Goal: Task Accomplishment & Management: Manage account settings

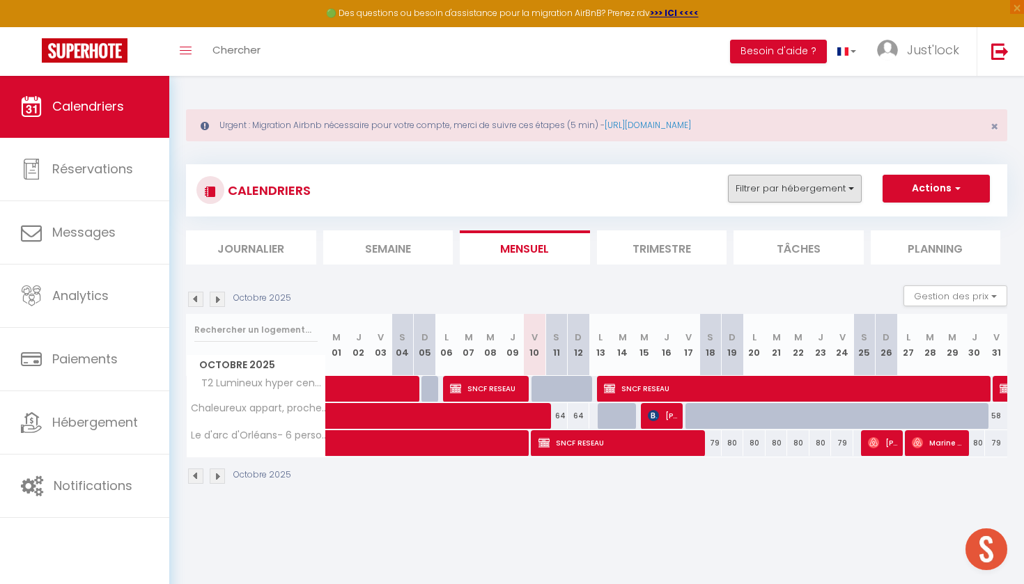
click at [777, 180] on button "Filtrer par hébergement" at bounding box center [795, 189] width 134 height 28
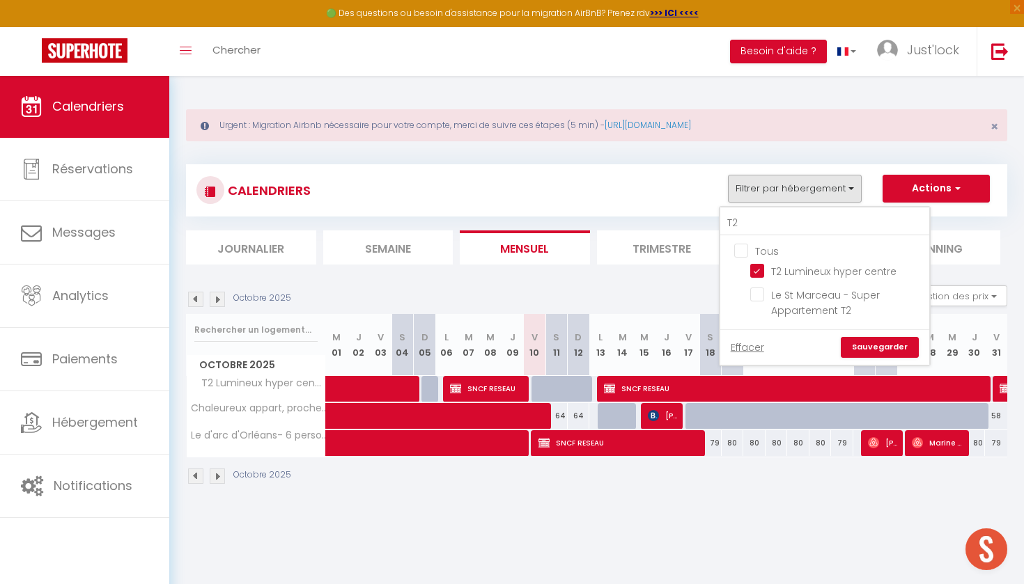
click at [742, 247] on input "Tous" at bounding box center [838, 250] width 209 height 14
checkbox input "true"
click at [882, 348] on link "Sauvegarder" at bounding box center [880, 347] width 78 height 21
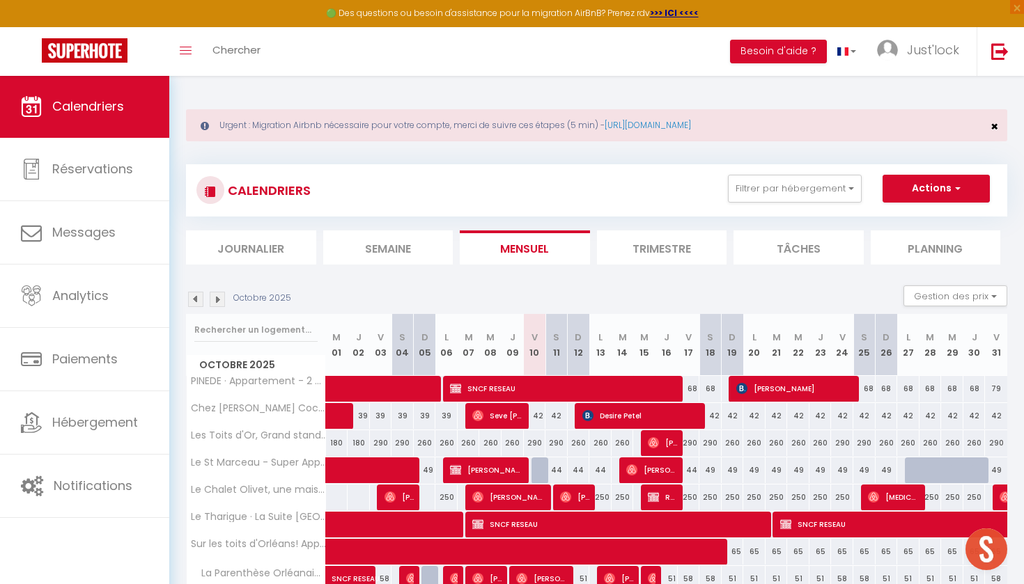
click at [996, 129] on span "×" at bounding box center [994, 126] width 8 height 17
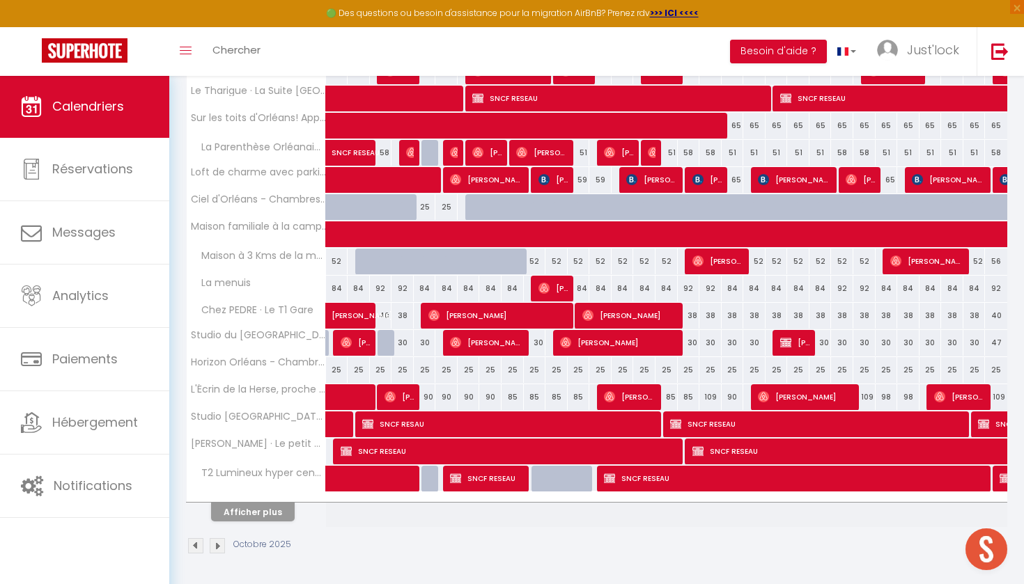
scroll to position [366, 0]
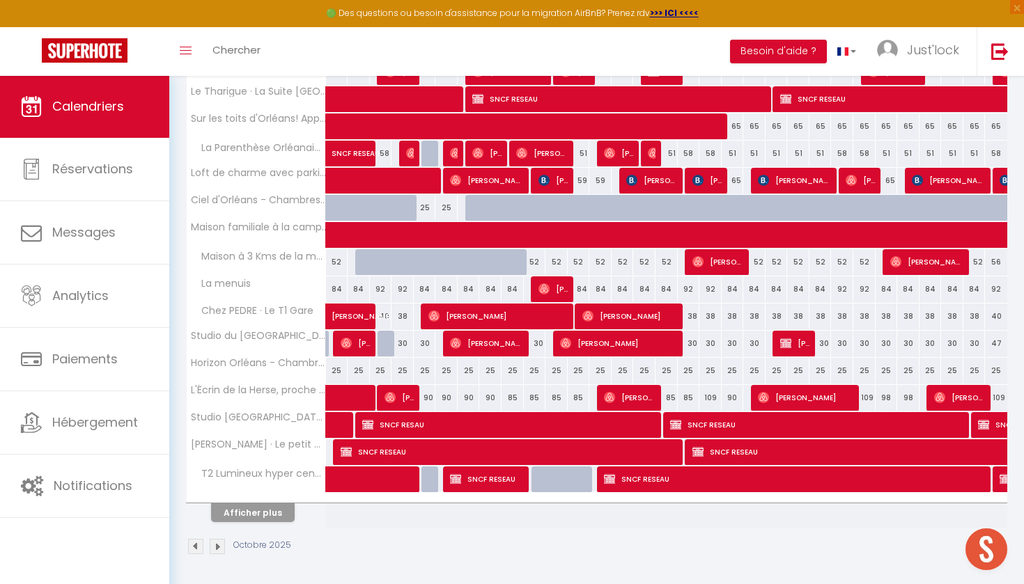
click at [265, 513] on button "Afficher plus" at bounding box center [253, 513] width 84 height 19
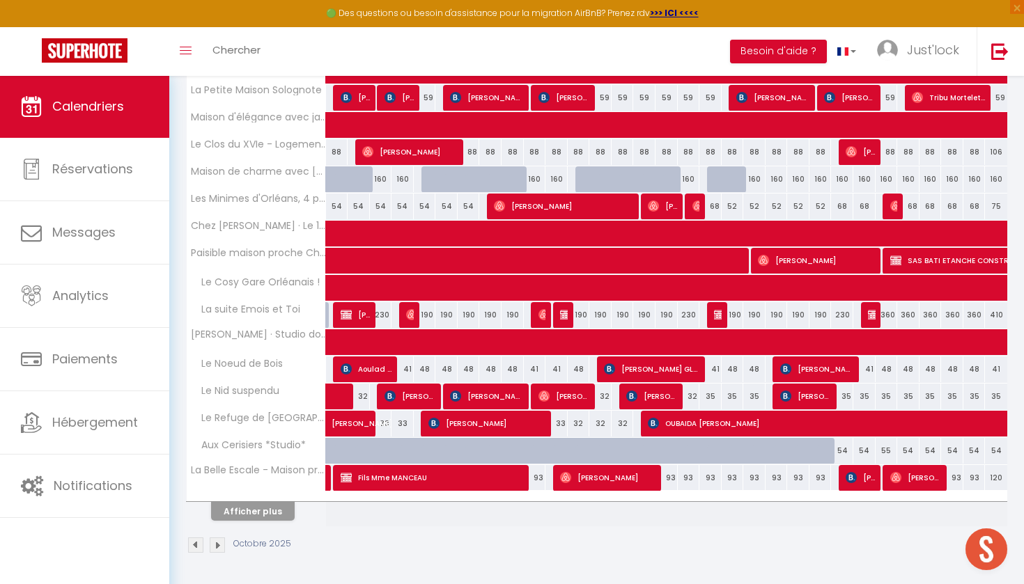
scroll to position [910, 0]
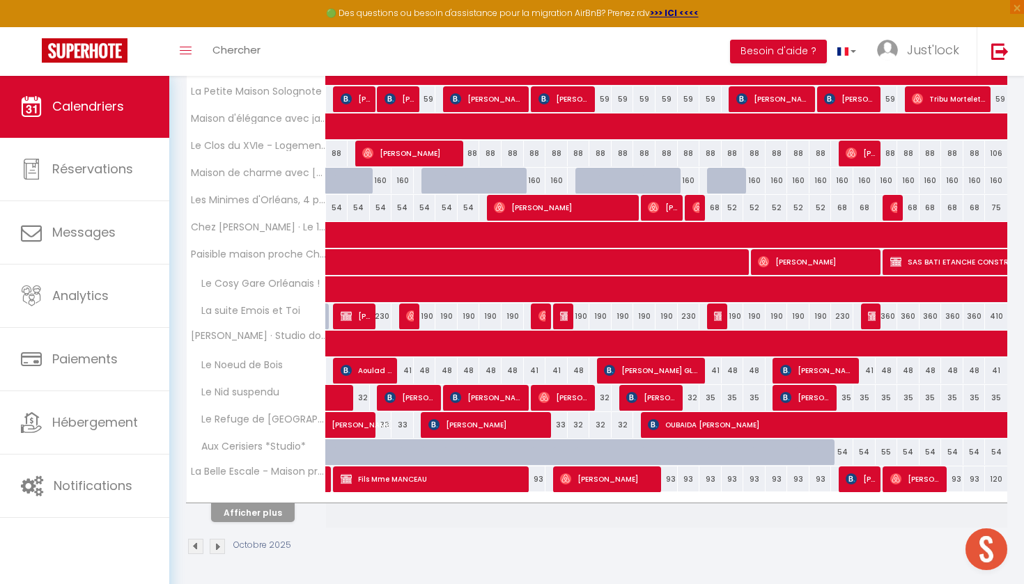
click at [263, 525] on th "Afficher plus" at bounding box center [256, 510] width 139 height 35
click at [278, 517] on button "Afficher plus" at bounding box center [253, 513] width 84 height 19
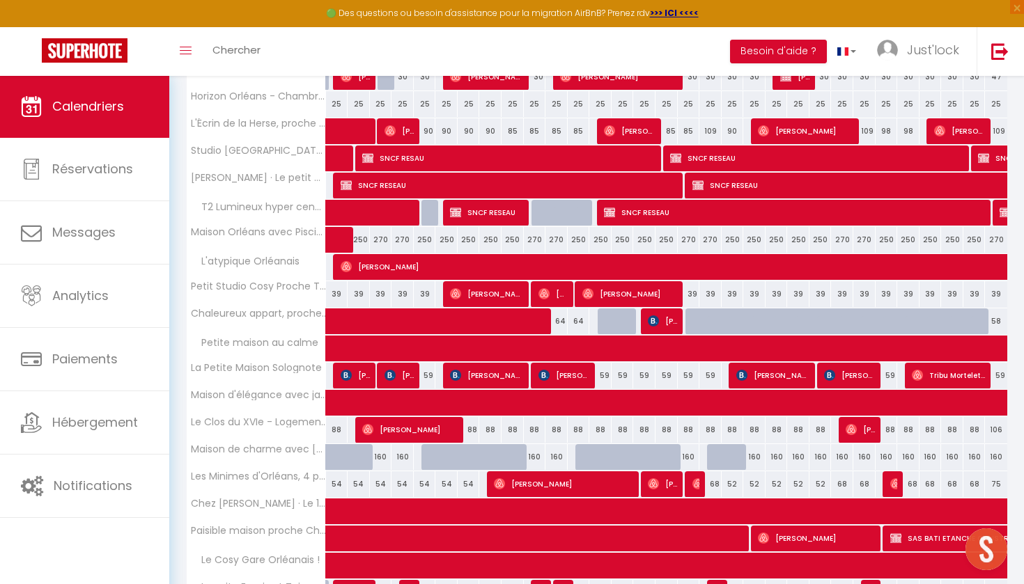
scroll to position [634, 0]
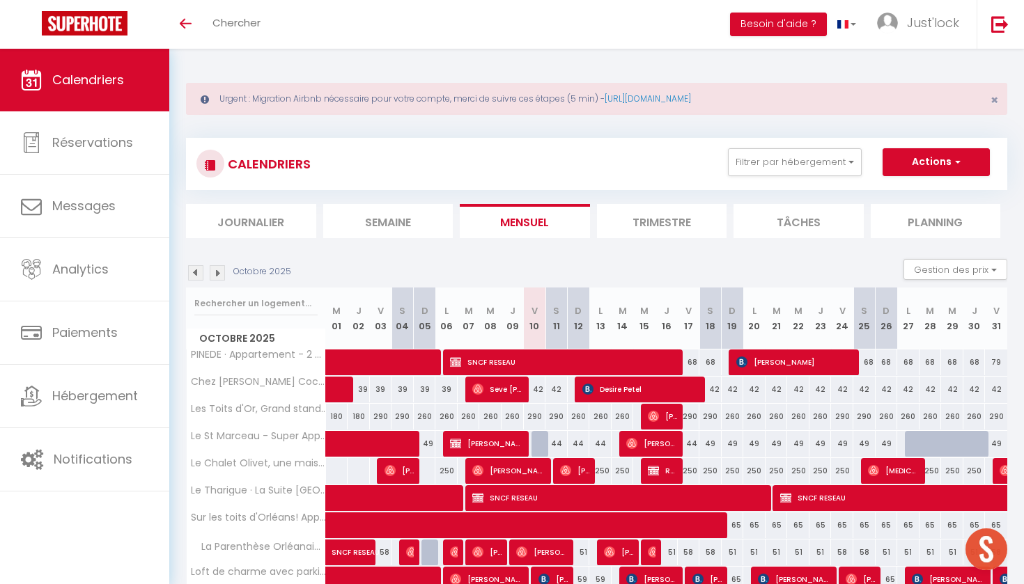
click at [806, 143] on div "CALENDRIERS Filtrer par hébergement Tous PINEDE · Appartement - 2 Chambres / Ce…" at bounding box center [596, 164] width 821 height 52
click at [805, 162] on button "Filtrer par hébergement" at bounding box center [795, 162] width 134 height 28
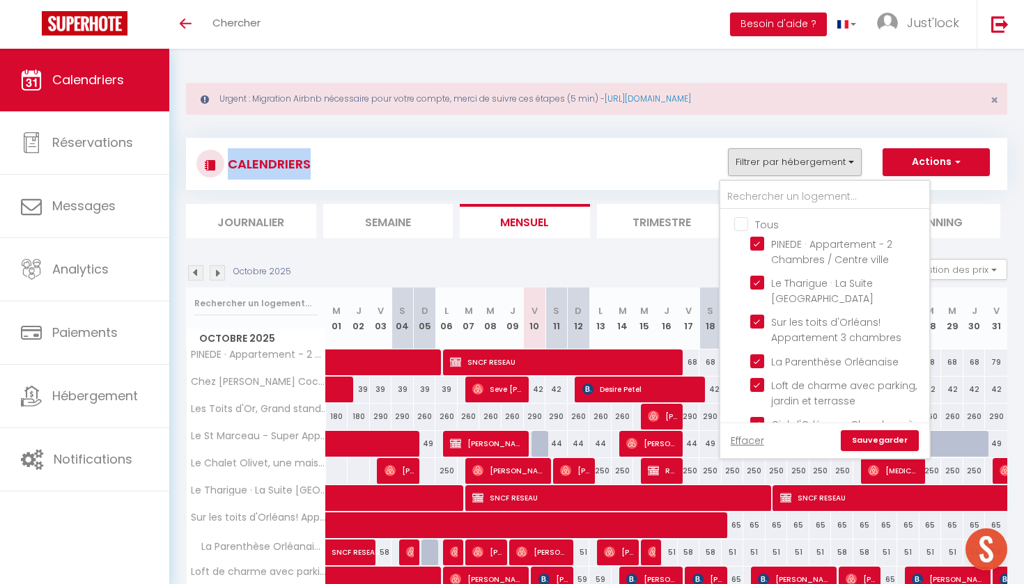
click at [743, 224] on input "Tous" at bounding box center [838, 224] width 209 height 14
checkbox input "false"
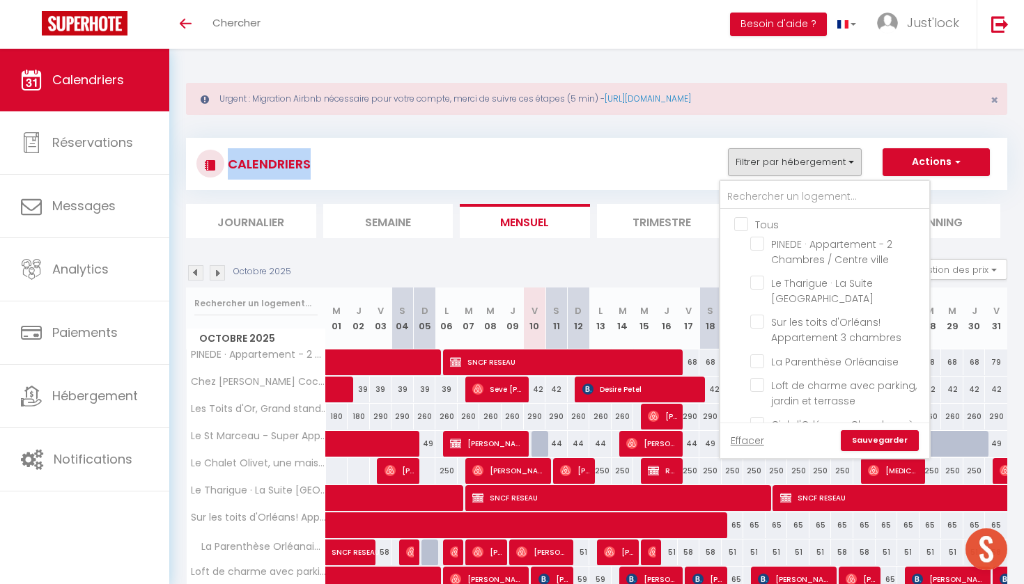
checkbox input "false"
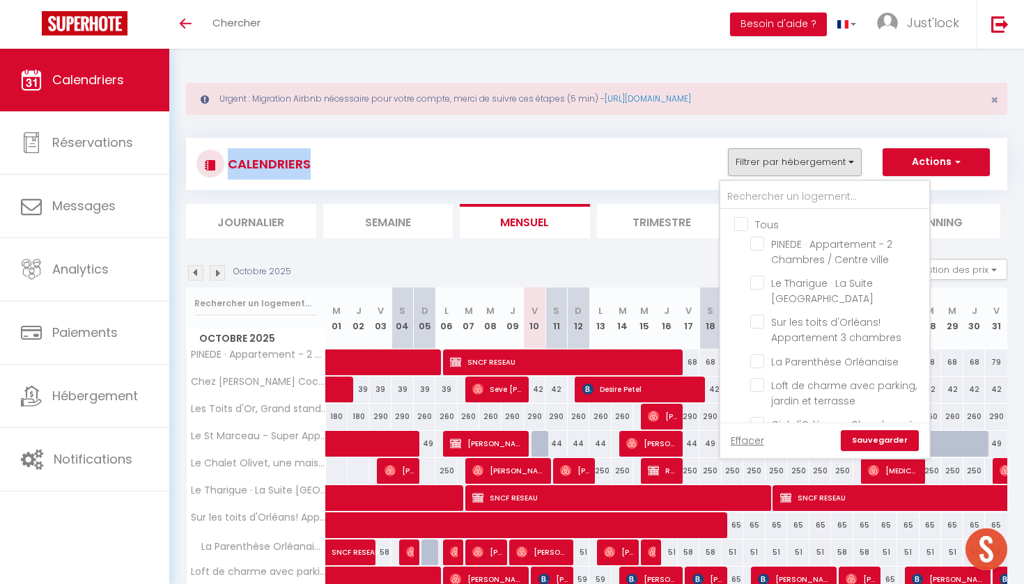
checkbox input "false"
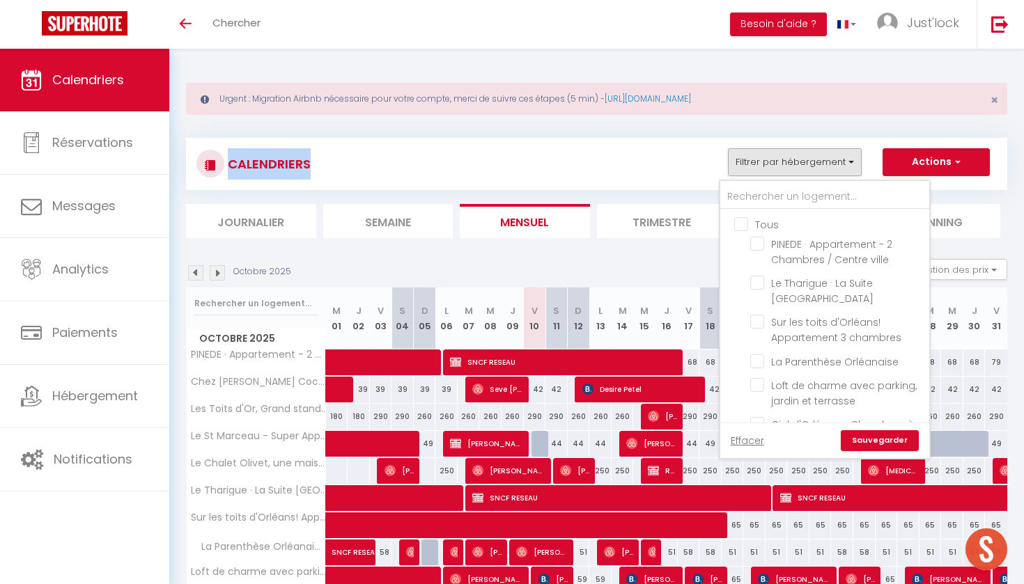
checkbox input "false"
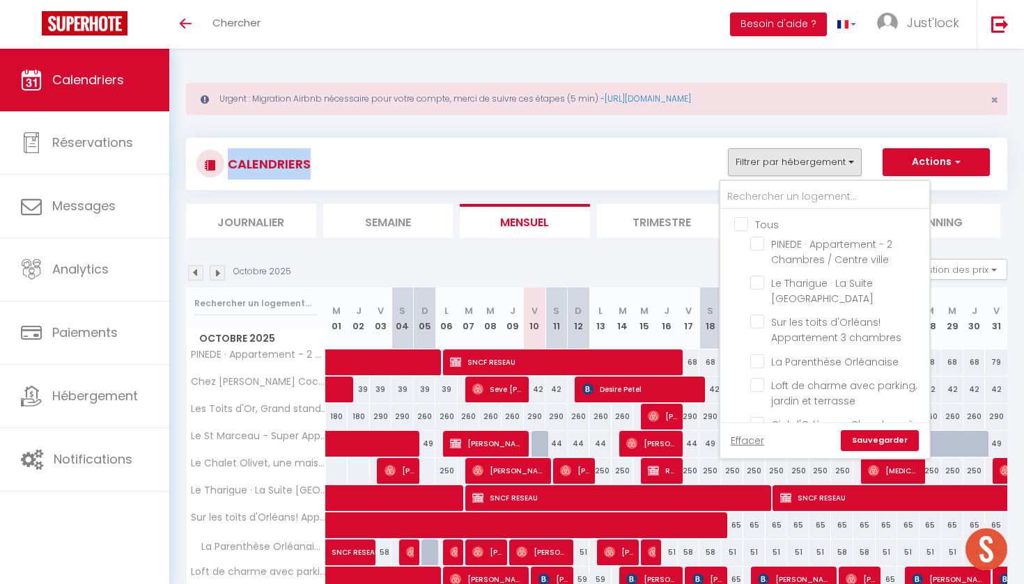
checkbox input "false"
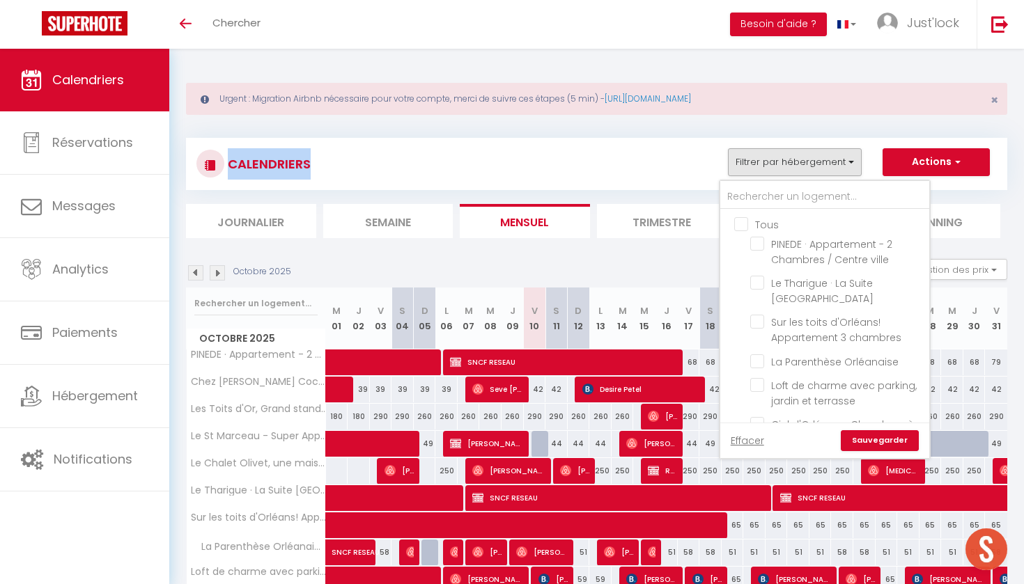
checkbox input "false"
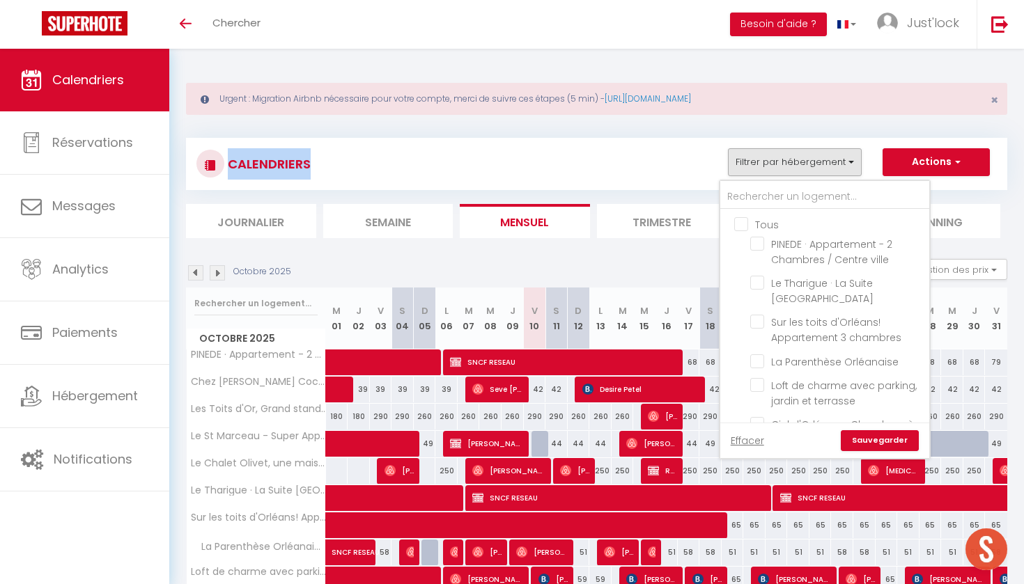
checkbox input "false"
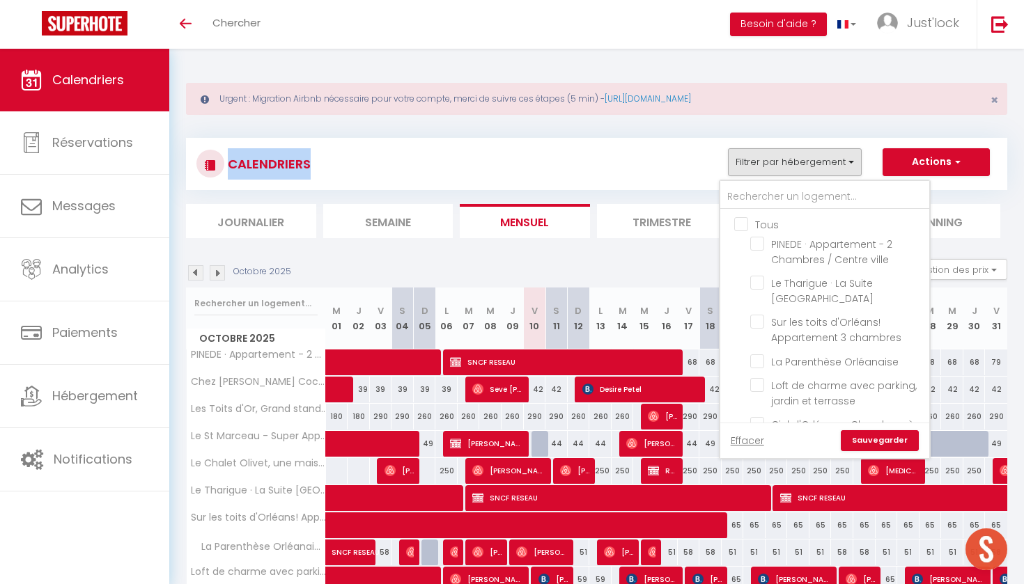
checkbox input "false"
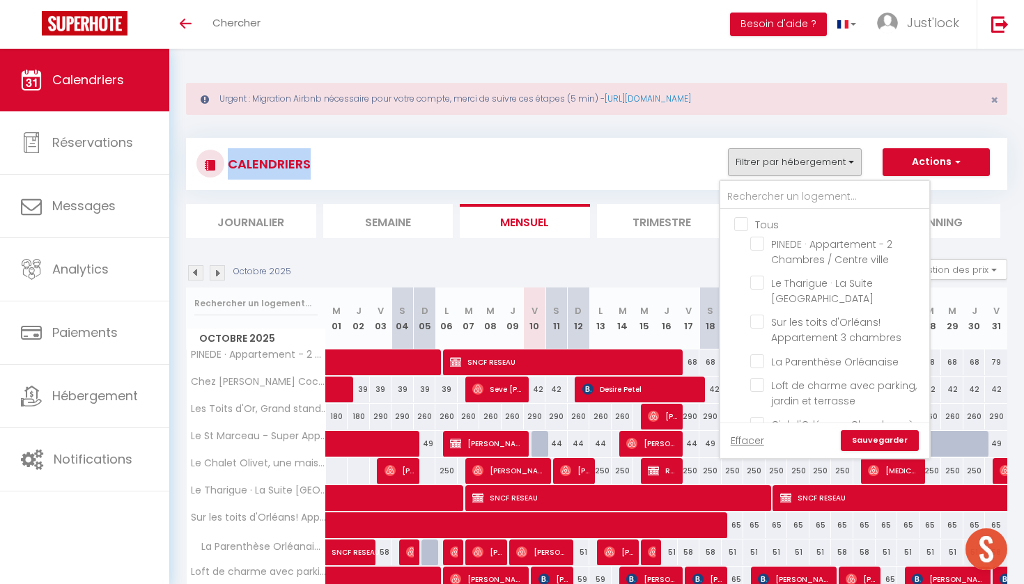
checkbox input "false"
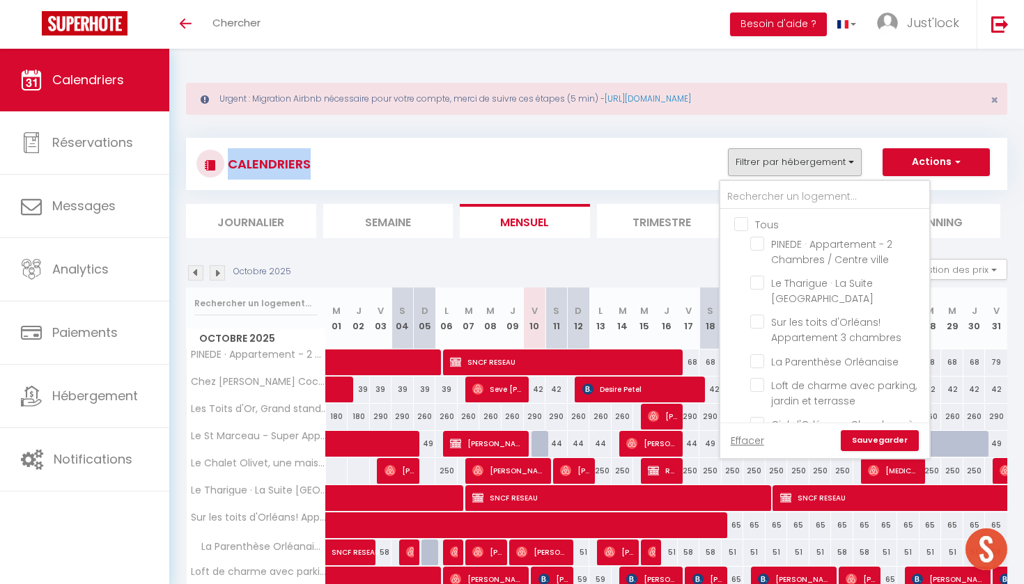
checkbox input "false"
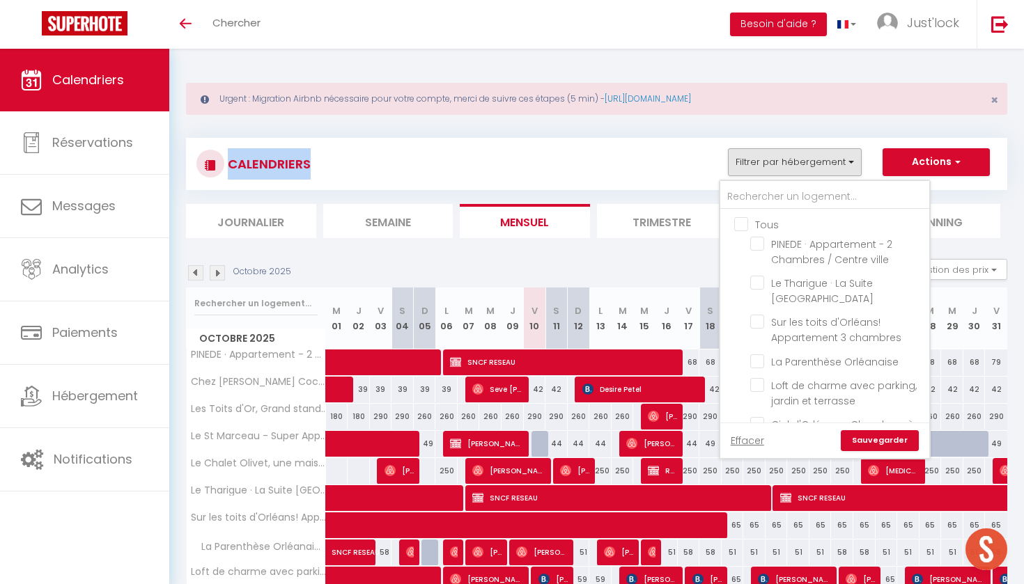
checkbox input "false"
click at [767, 198] on input "text" at bounding box center [824, 197] width 209 height 25
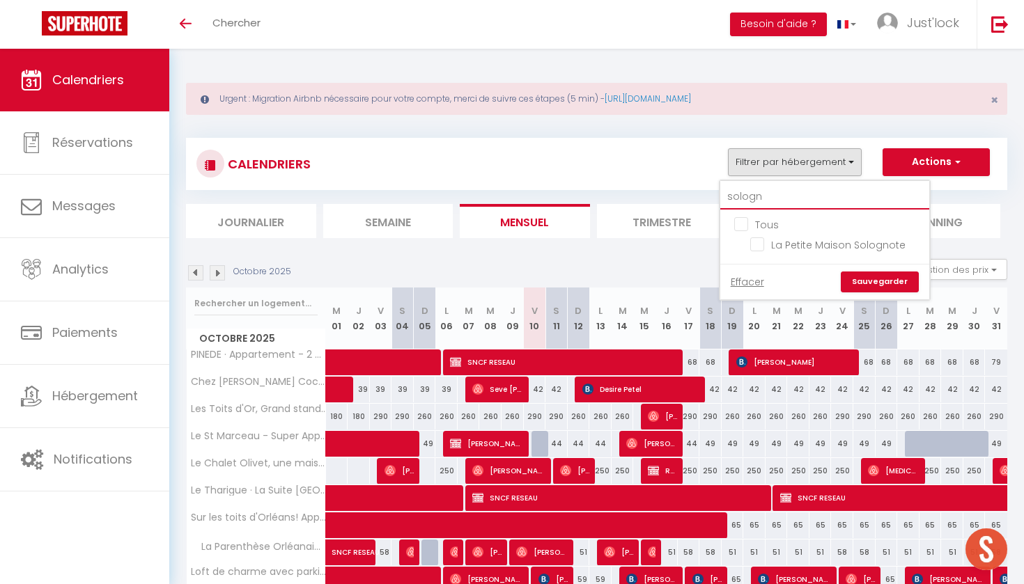
type input "solognote"
drag, startPoint x: 749, startPoint y: 220, endPoint x: 755, endPoint y: 247, distance: 27.9
click at [755, 247] on input "La Petite Maison Solognote" at bounding box center [837, 244] width 174 height 14
checkbox input "true"
click at [873, 286] on link "Sauvegarder" at bounding box center [880, 282] width 78 height 21
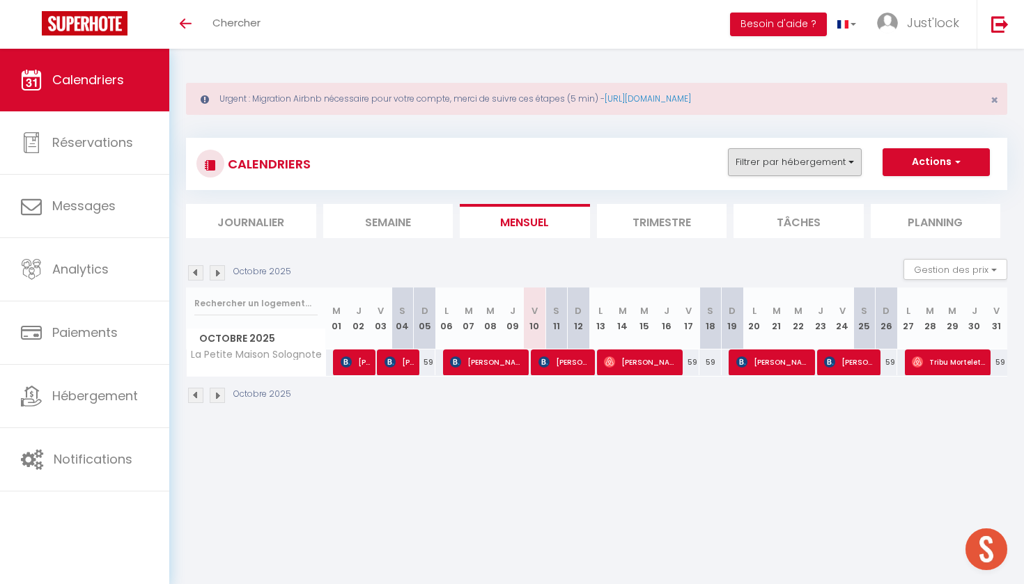
click at [832, 159] on button "Filtrer par hébergement" at bounding box center [795, 162] width 134 height 28
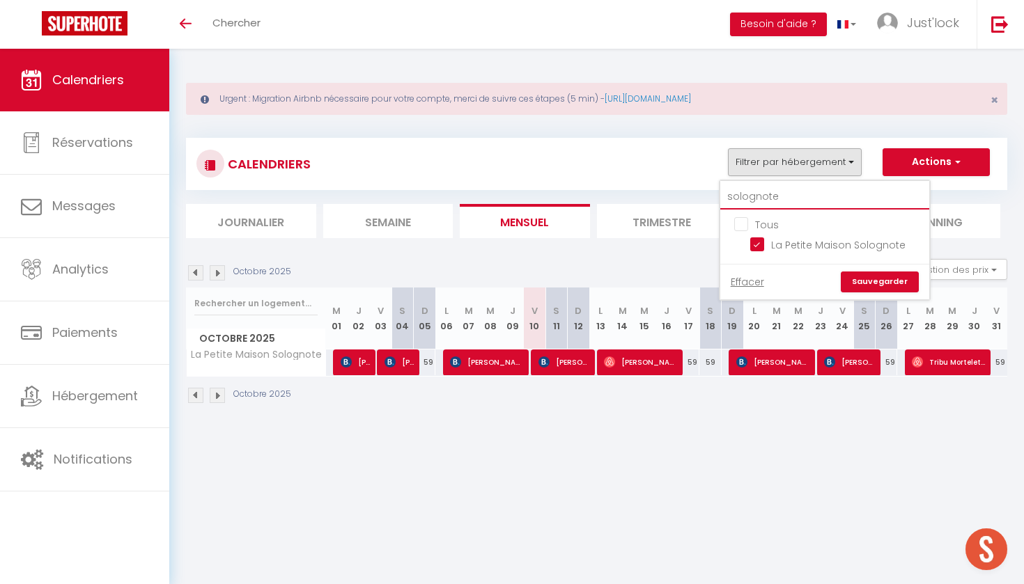
click at [790, 195] on input "solognote" at bounding box center [824, 197] width 209 height 25
type input "so"
checkbox input "false"
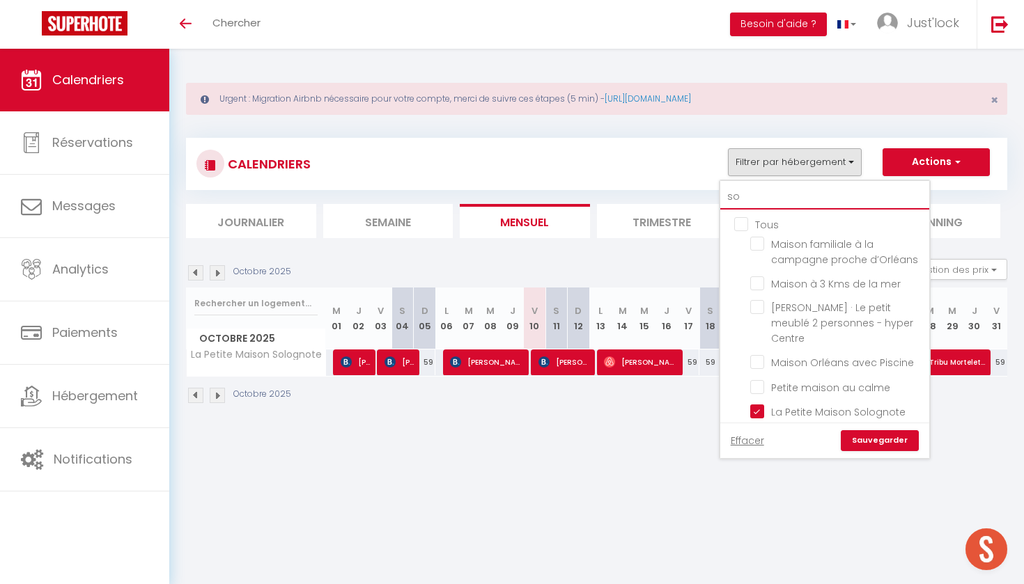
type input "s"
checkbox input "false"
checkbox input "true"
checkbox input "false"
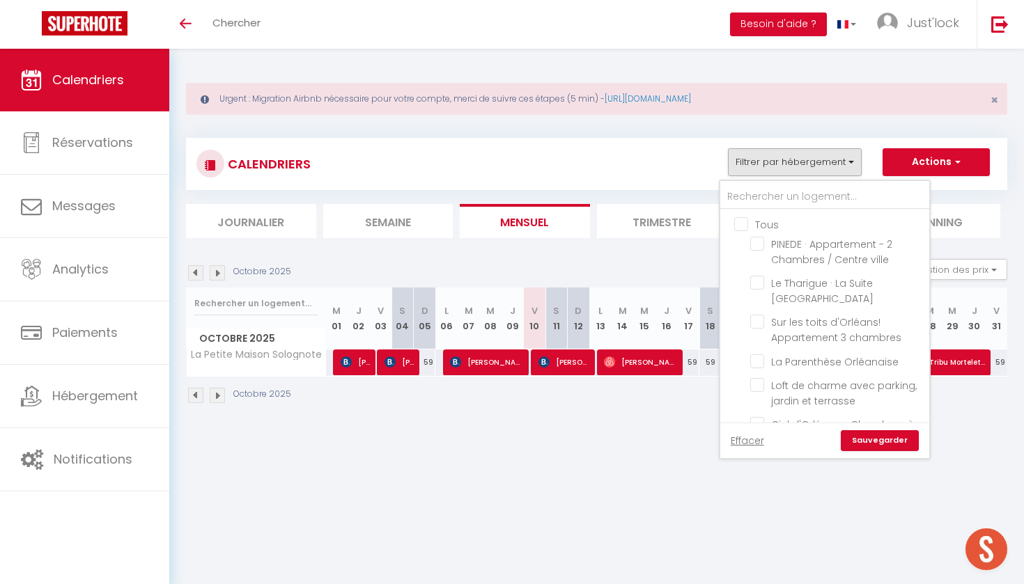
click at [742, 223] on input "Tous" at bounding box center [838, 224] width 209 height 14
checkbox input "true"
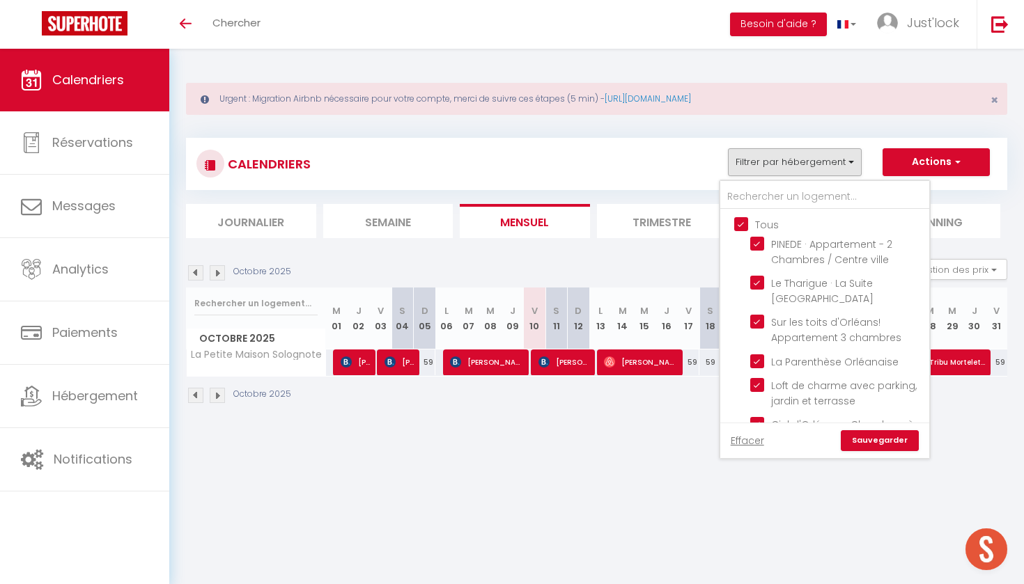
checkbox input "true"
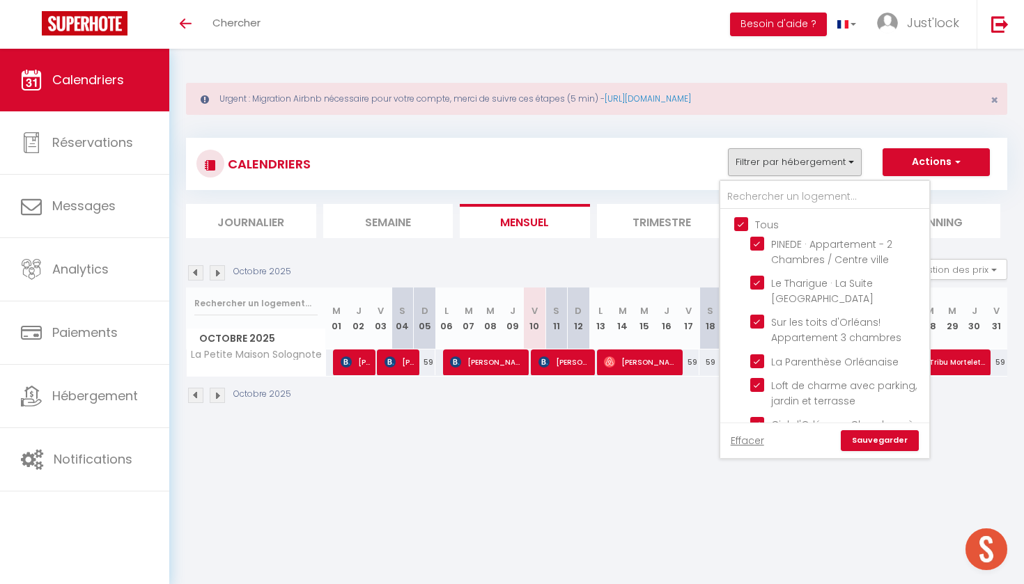
checkbox input "true"
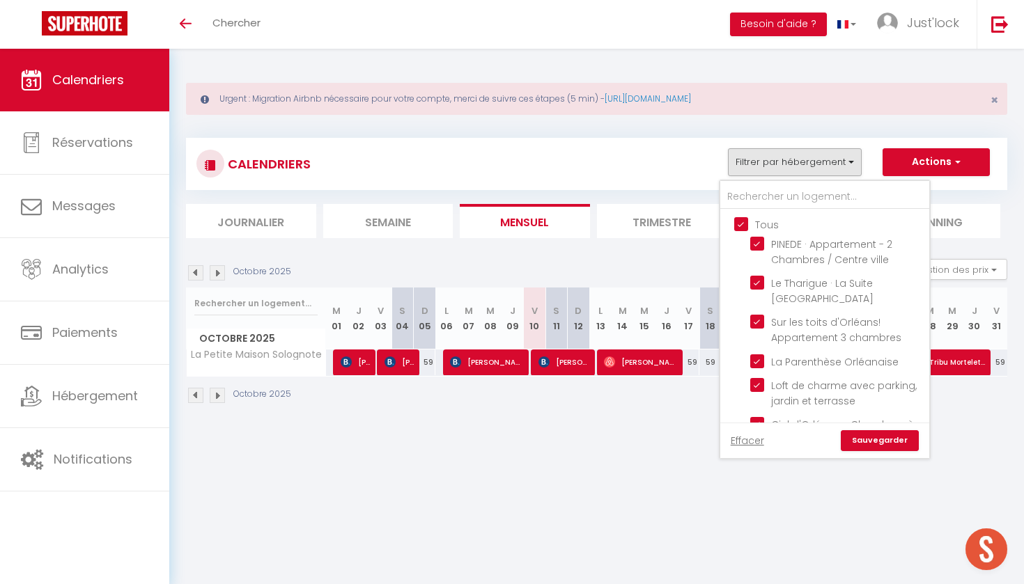
checkbox input "true"
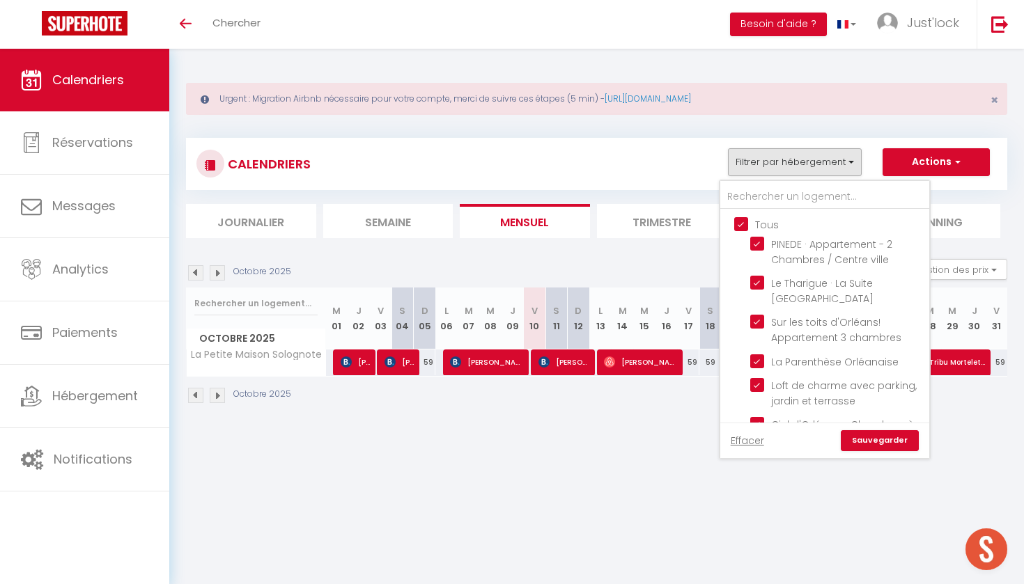
checkbox input "true"
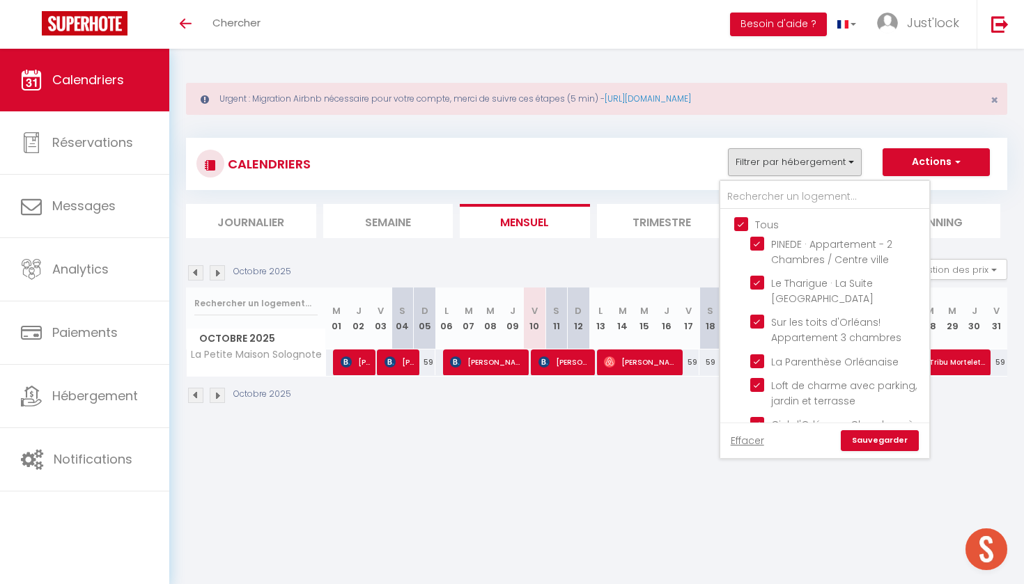
checkbox input "true"
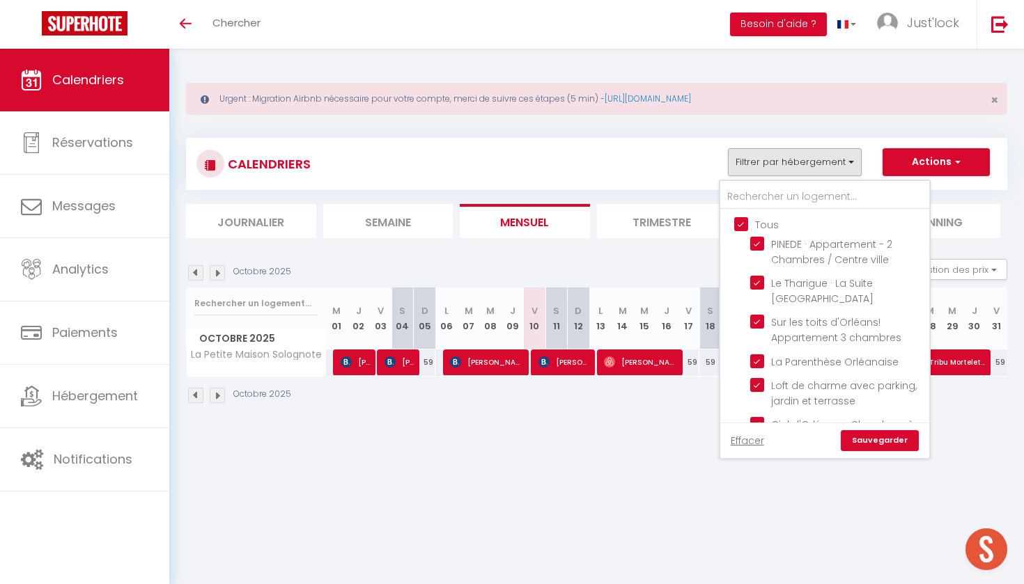
checkbox input "true"
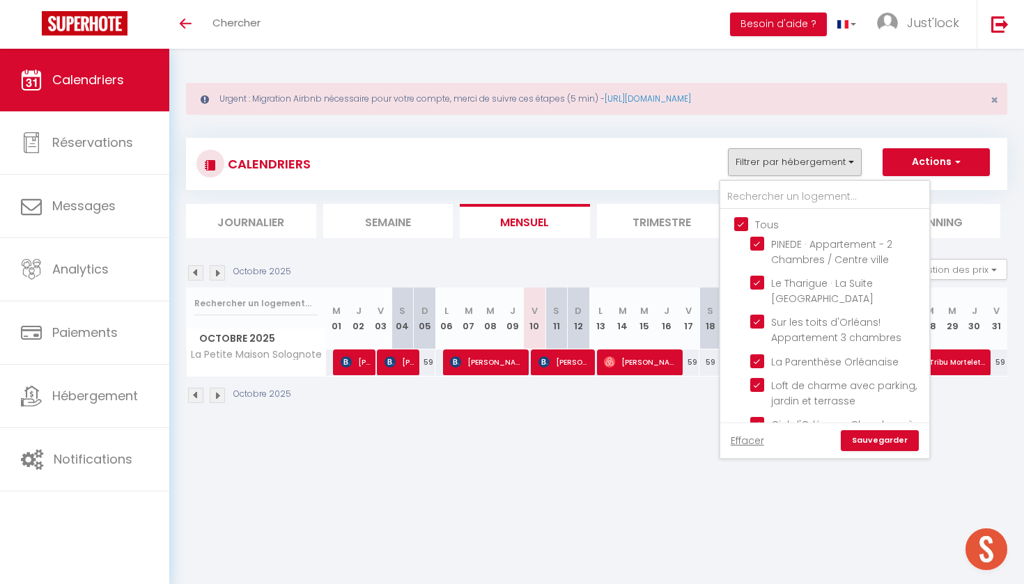
checkbox input "true"
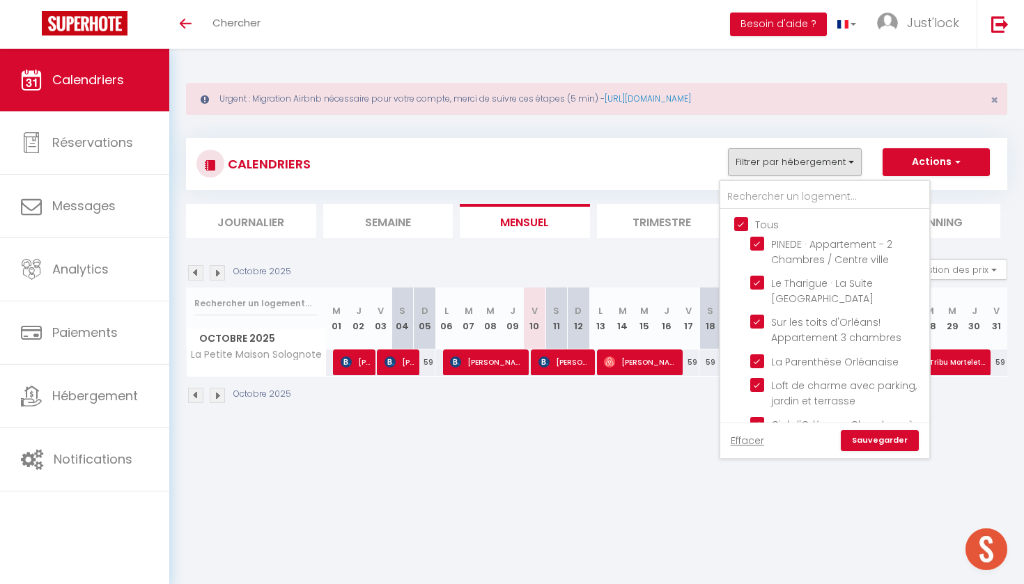
checkbox input "true"
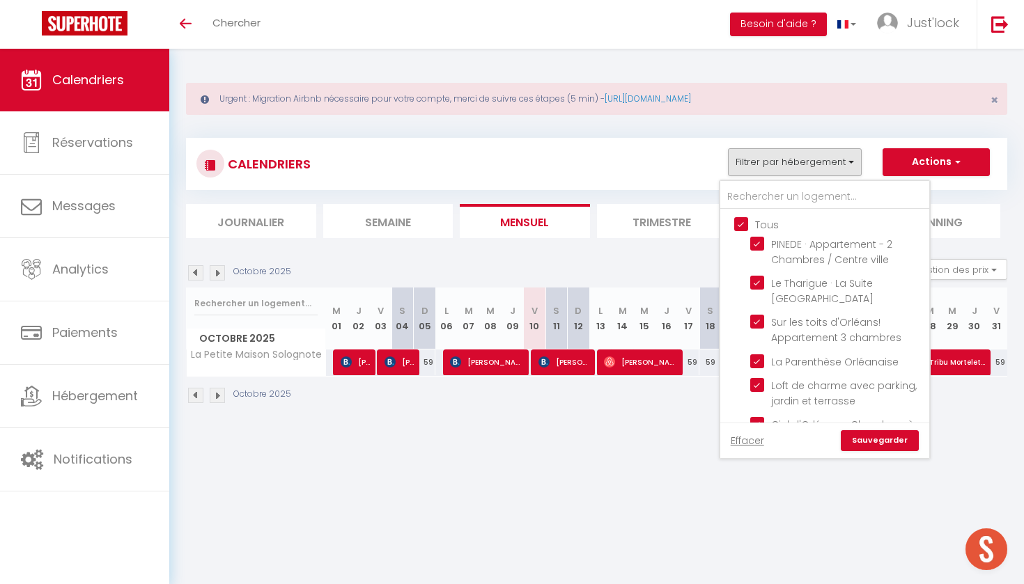
checkbox input "true"
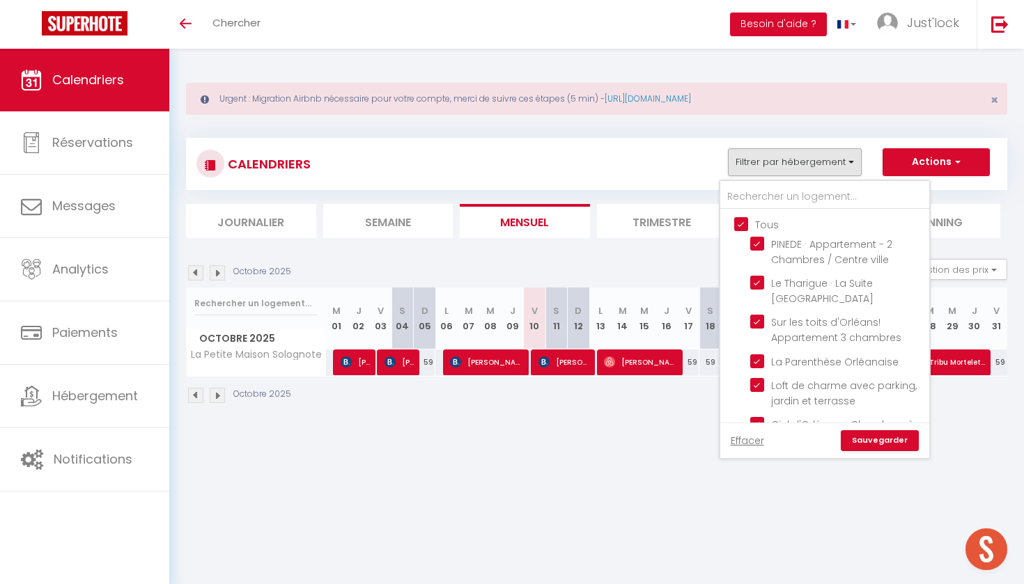
checkbox input "true"
click at [887, 440] on link "Sauvegarder" at bounding box center [880, 440] width 78 height 21
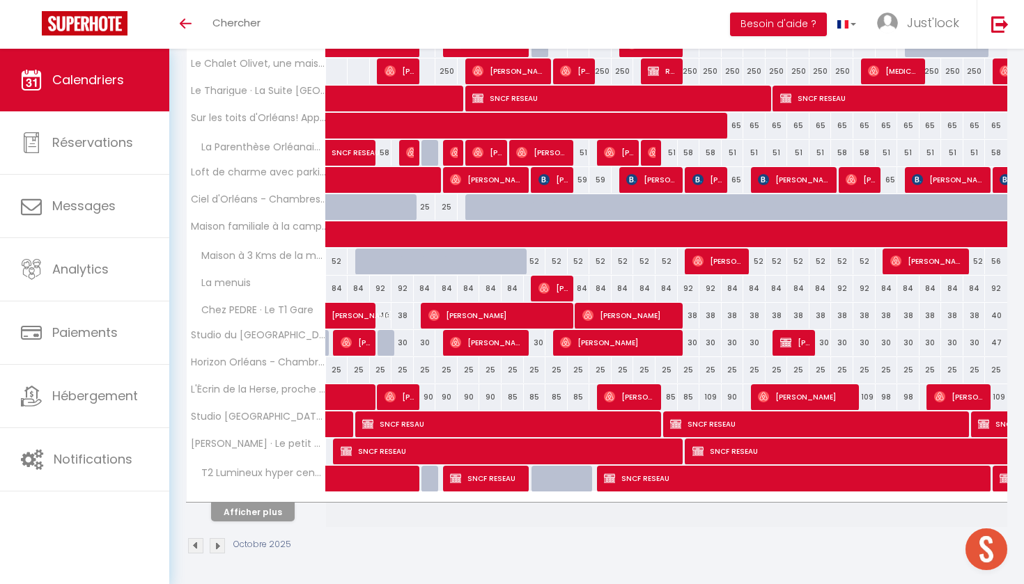
scroll to position [399, 0]
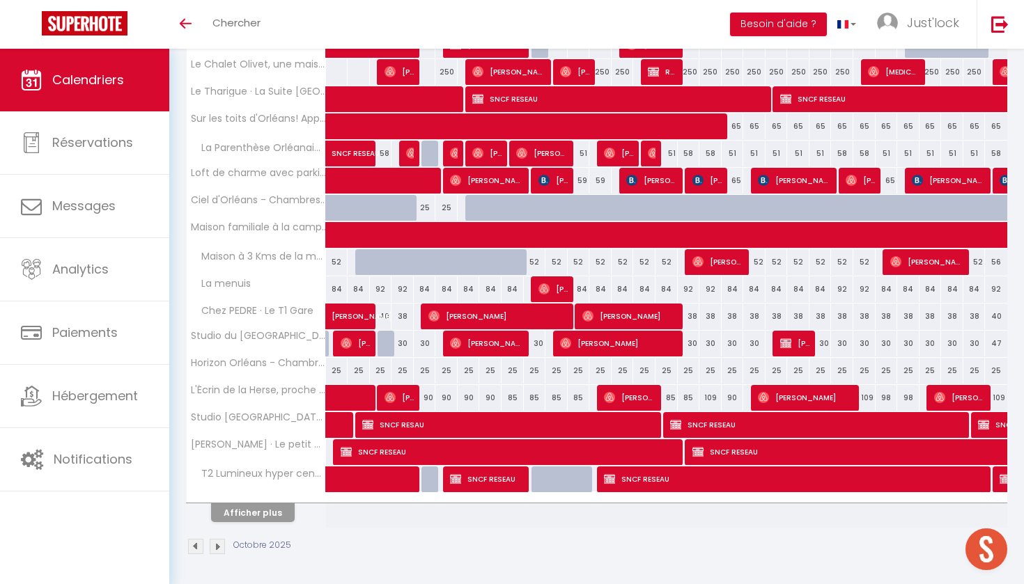
click at [241, 510] on button "Afficher plus" at bounding box center [253, 513] width 84 height 19
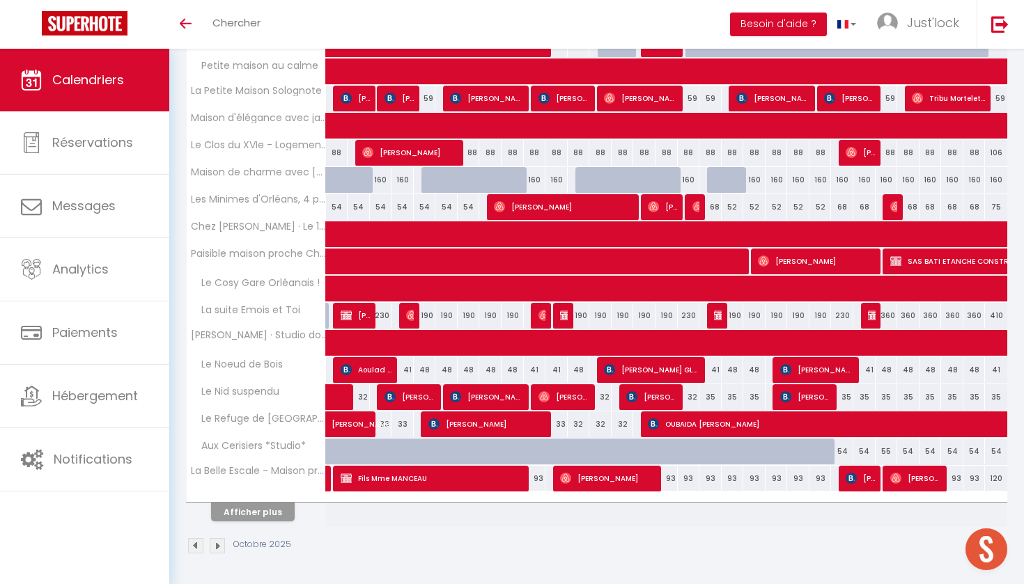
scroll to position [942, 0]
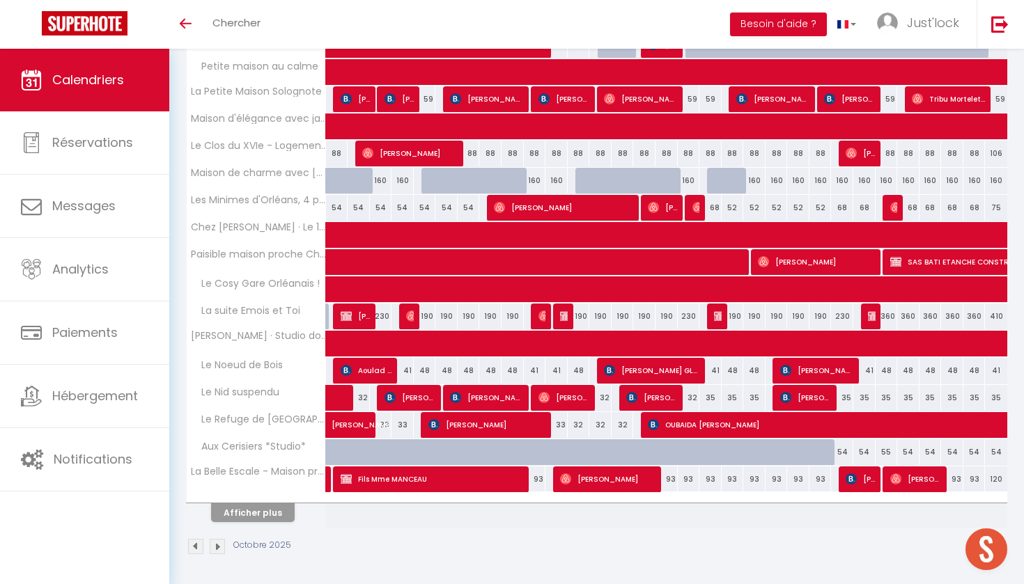
click at [256, 517] on button "Afficher plus" at bounding box center [253, 513] width 84 height 19
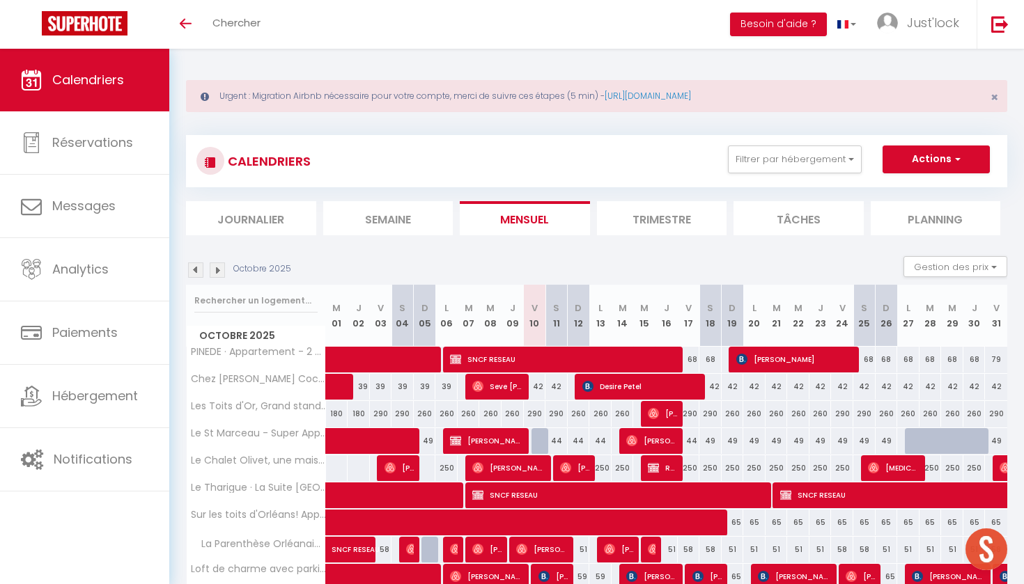
scroll to position [1, 0]
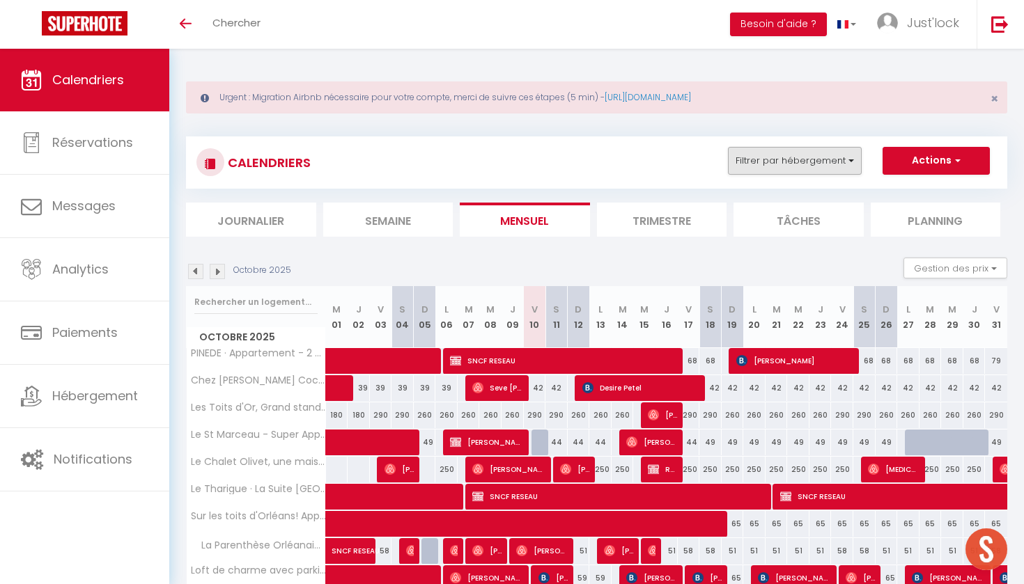
click at [809, 173] on button "Filtrer par hébergement" at bounding box center [795, 161] width 134 height 28
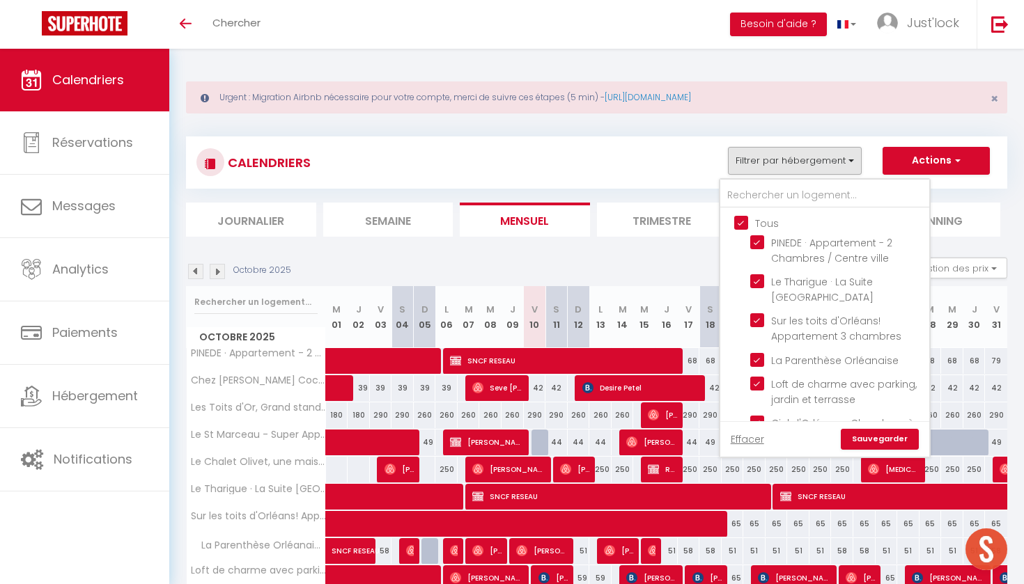
click at [740, 218] on input "Tous" at bounding box center [838, 222] width 209 height 14
checkbox input "false"
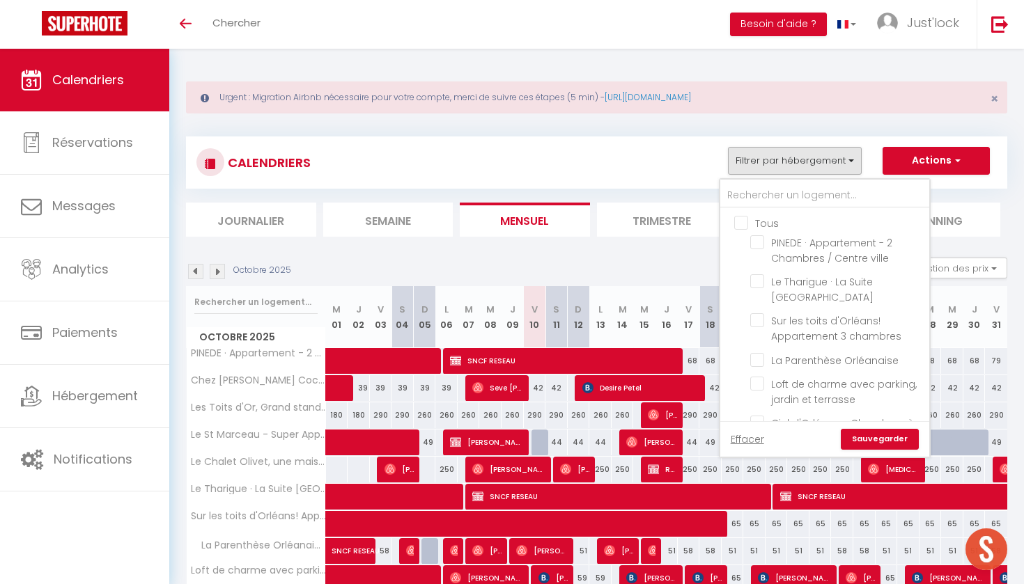
checkbox input "false"
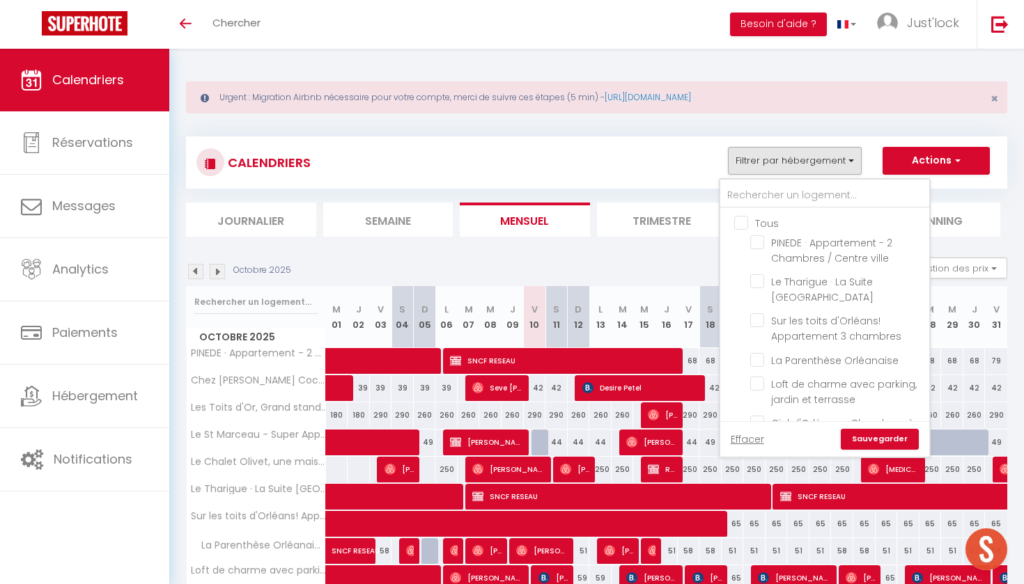
checkbox input "false"
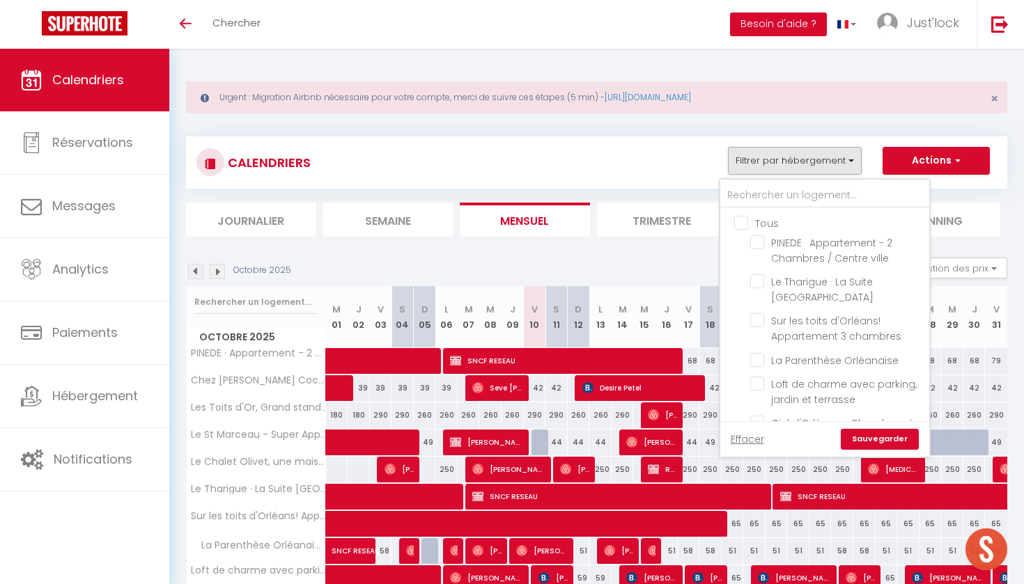
checkbox input "false"
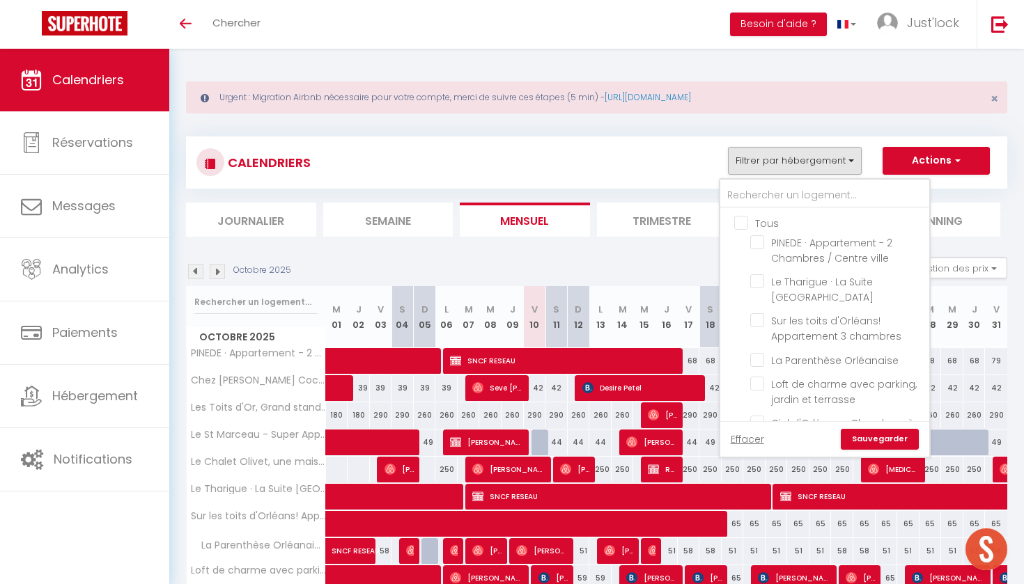
checkbox input "false"
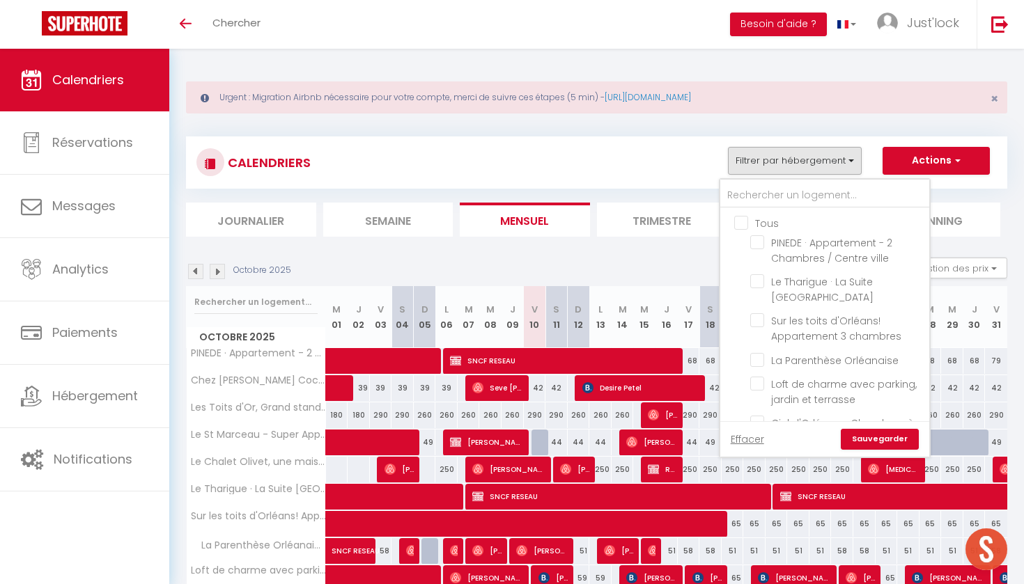
checkbox input "false"
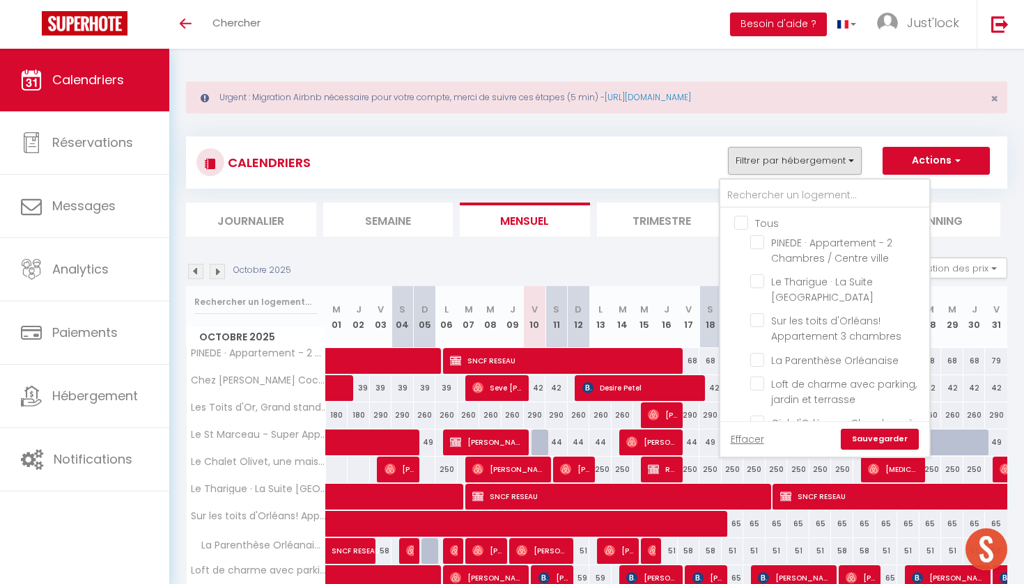
checkbox input "false"
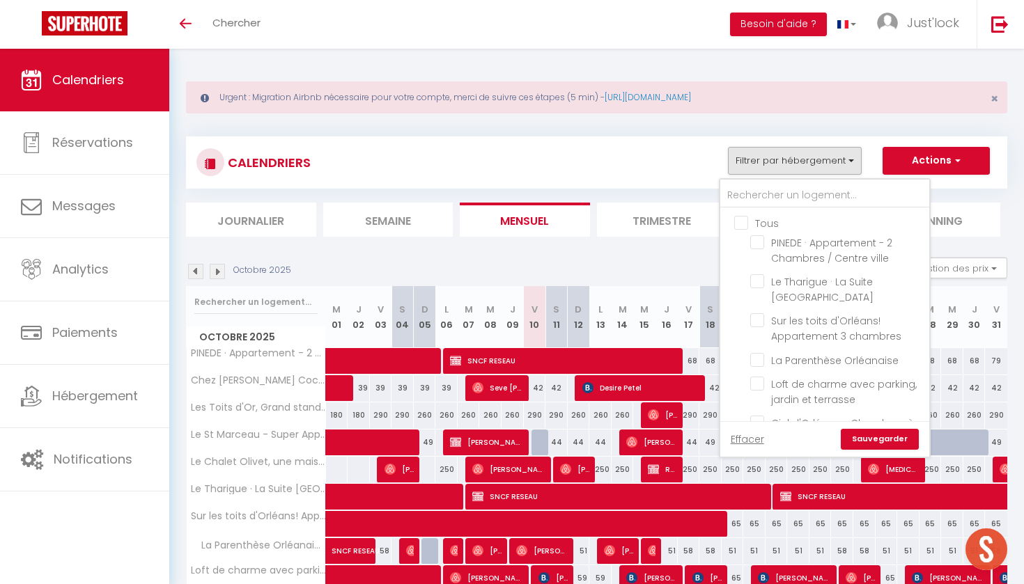
checkbox input "false"
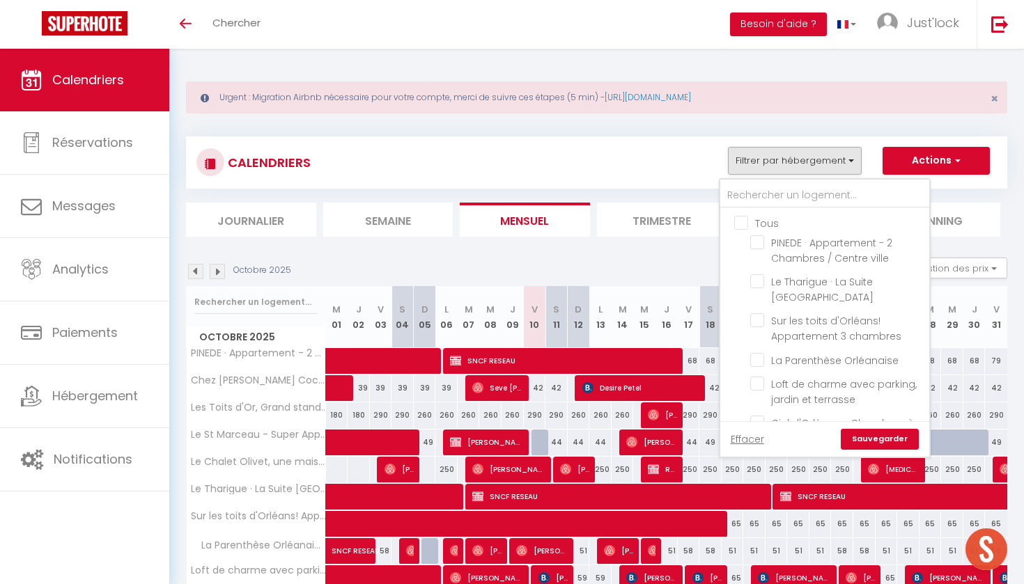
checkbox input "false"
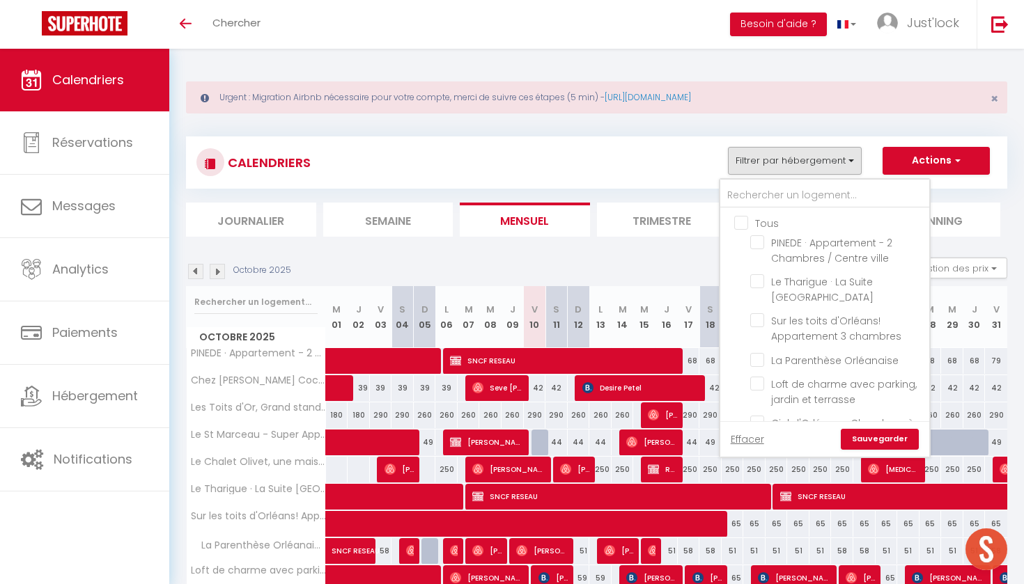
checkbox input "false"
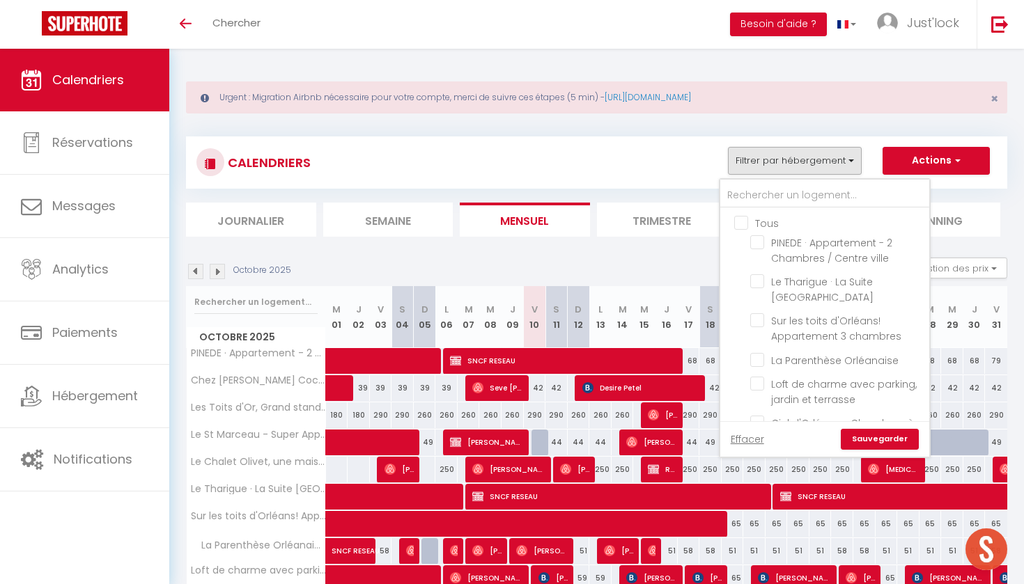
checkbox input "false"
click at [756, 187] on input "text" at bounding box center [824, 195] width 209 height 25
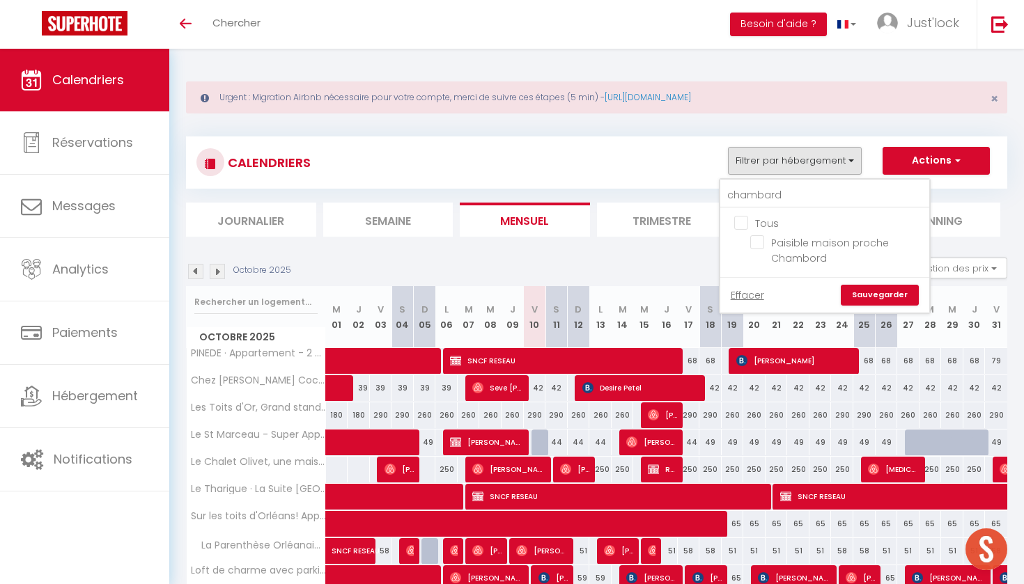
drag, startPoint x: 744, startPoint y: 219, endPoint x: 749, endPoint y: 242, distance: 24.2
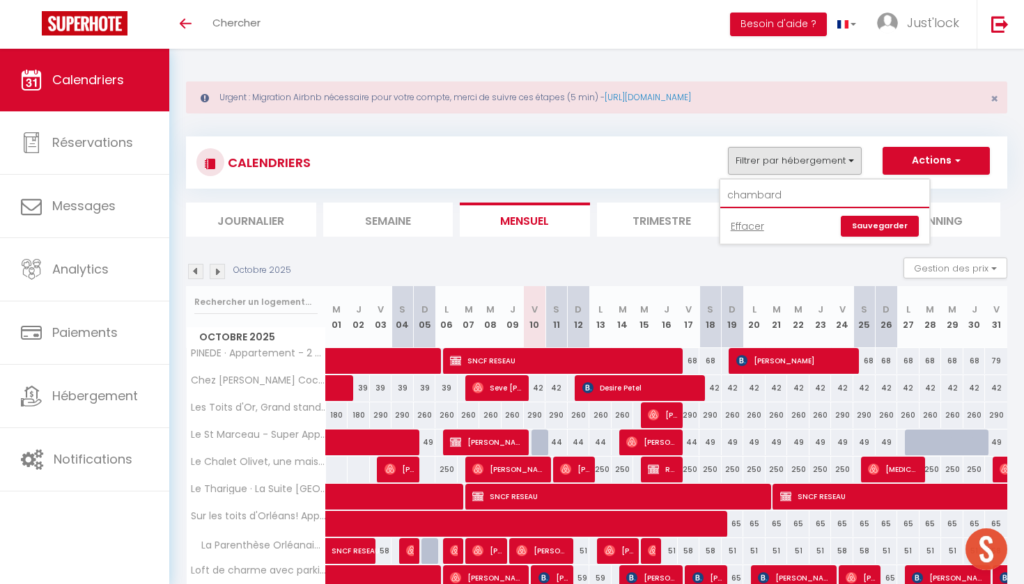
click at [790, 197] on input "chambard" at bounding box center [824, 195] width 209 height 25
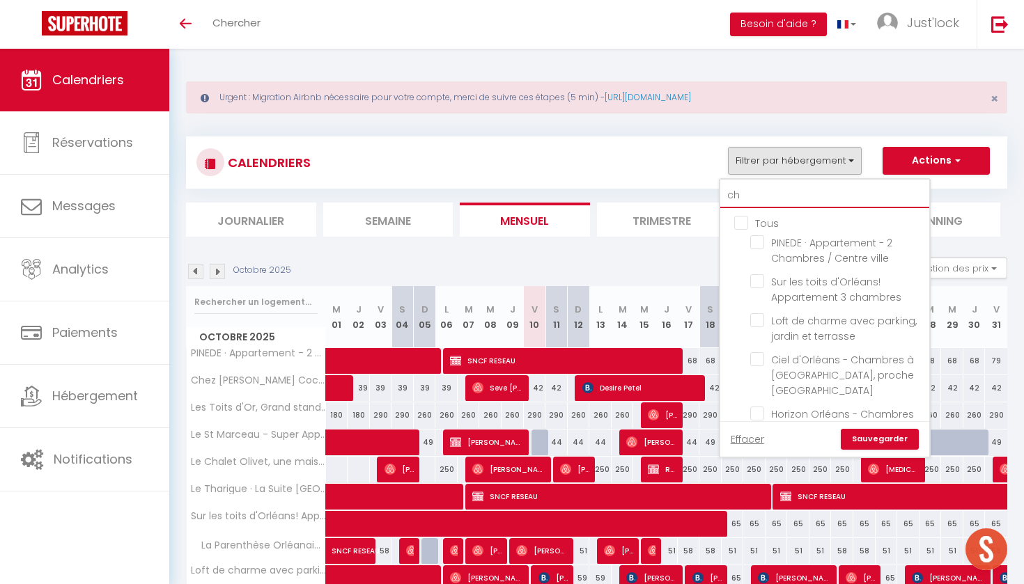
type input "c"
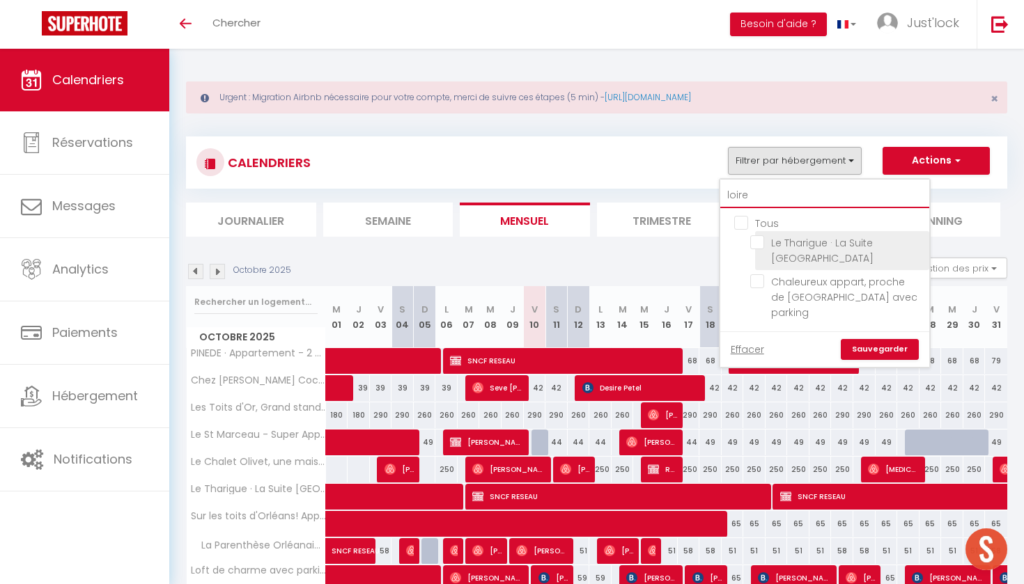
type input "loire"
click at [755, 242] on input "Le Tharigue · La Suite [GEOGRAPHIC_DATA]" at bounding box center [837, 242] width 174 height 14
checkbox input "true"
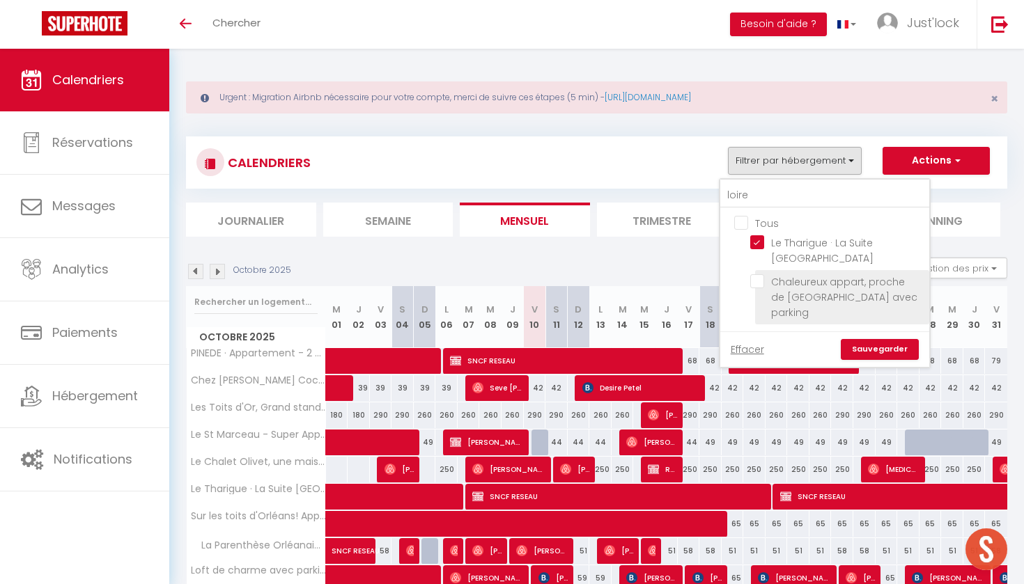
click at [760, 281] on input "Chaleureux appart, proche de [GEOGRAPHIC_DATA] avec parking" at bounding box center [837, 281] width 174 height 14
checkbox input "true"
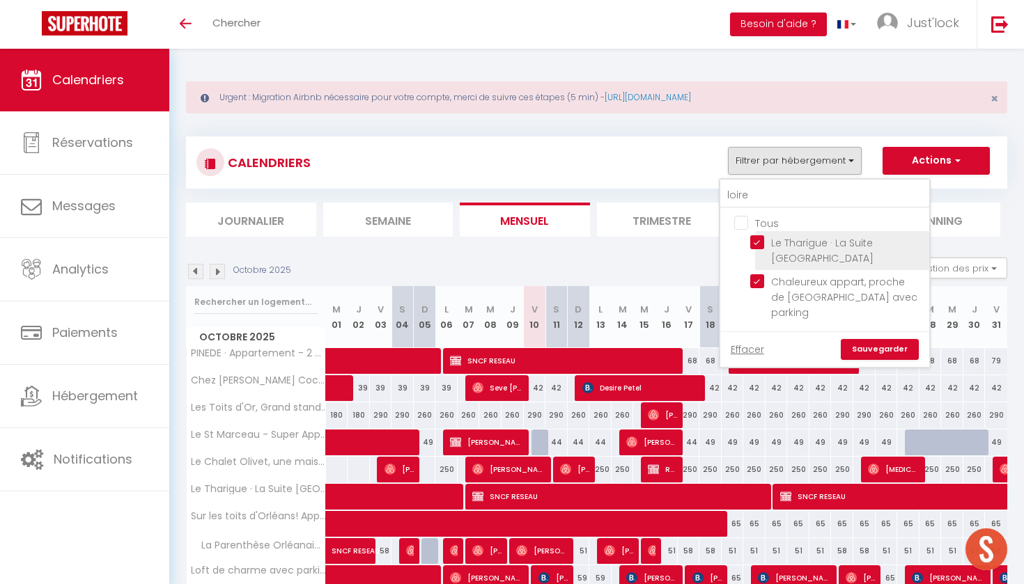
click at [758, 240] on input "Le Tharigue · La Suite [GEOGRAPHIC_DATA]" at bounding box center [837, 242] width 174 height 14
checkbox input "false"
click at [875, 339] on link "Sauvegarder" at bounding box center [880, 349] width 78 height 21
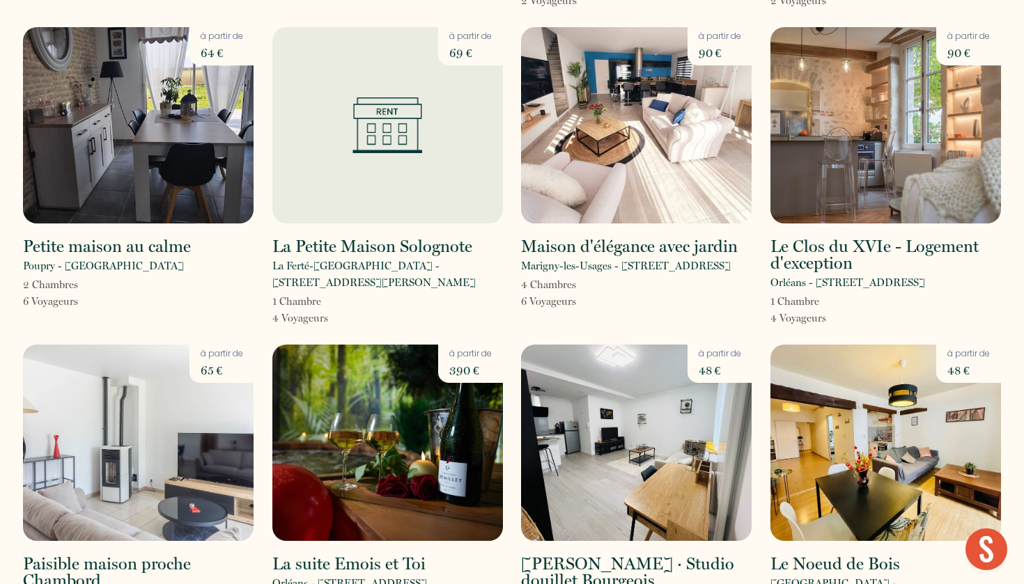
scroll to position [1292, 0]
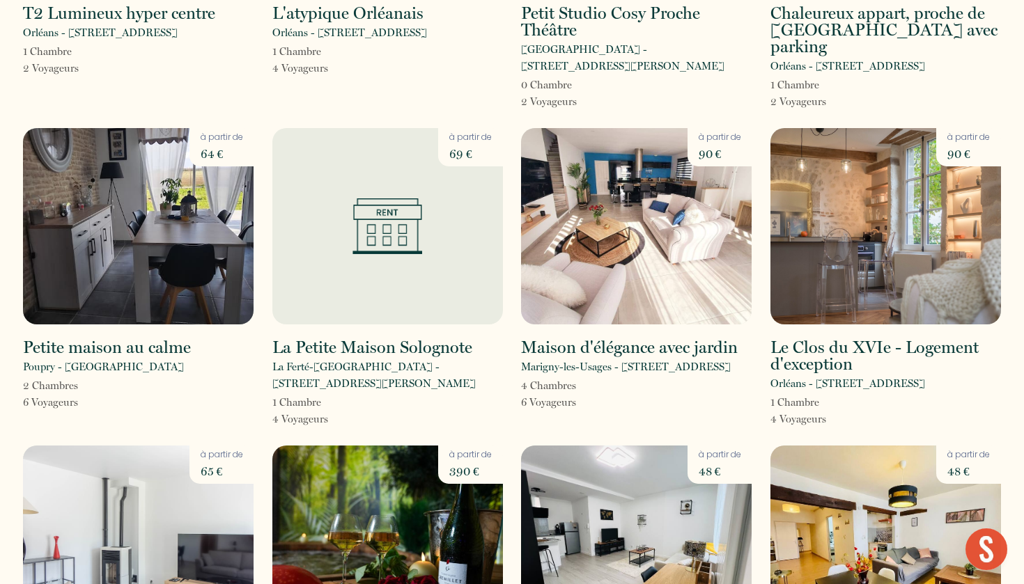
click at [398, 198] on img at bounding box center [387, 226] width 70 height 56
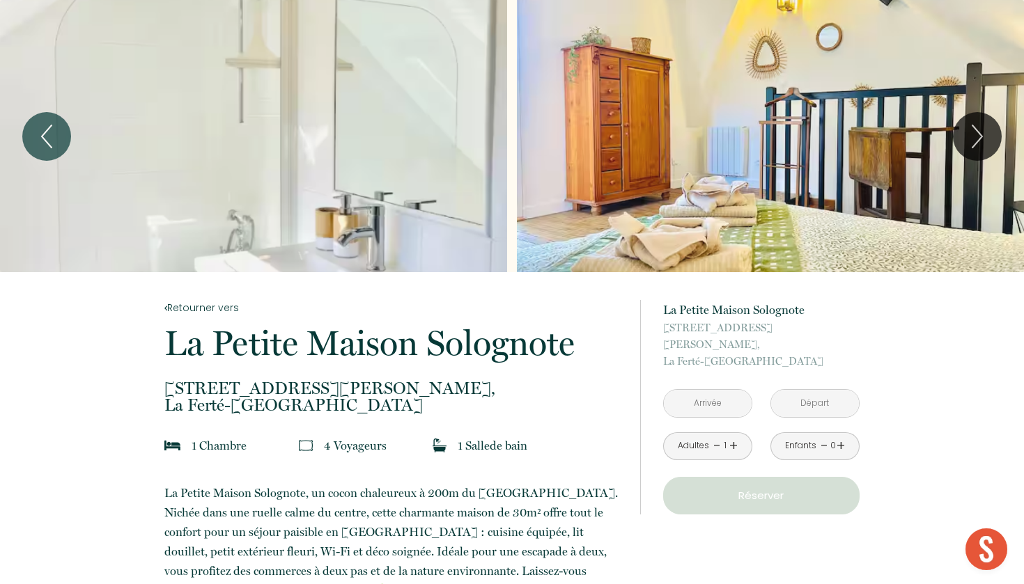
click at [708, 393] on input "text" at bounding box center [708, 403] width 88 height 27
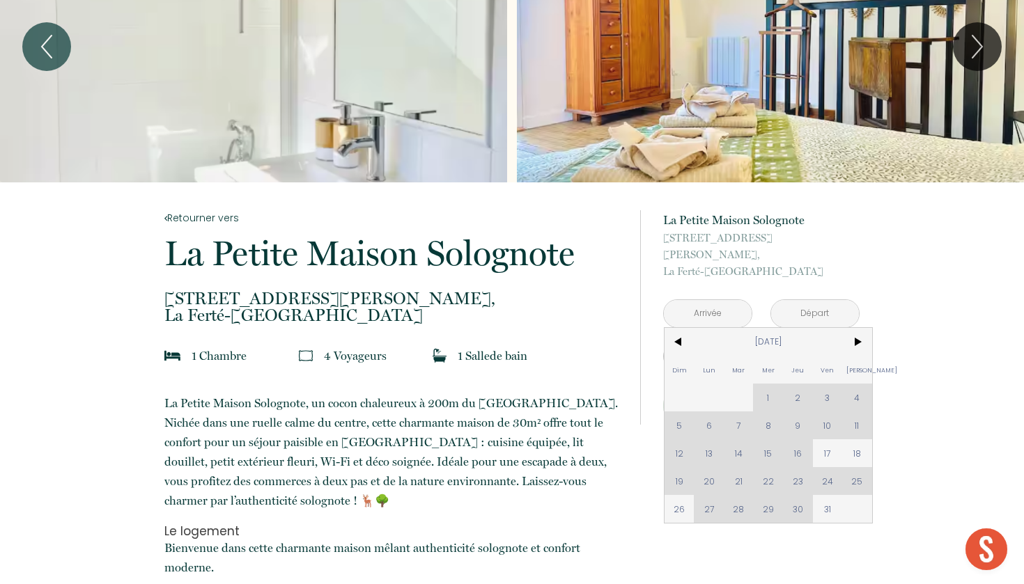
scroll to position [100, 0]
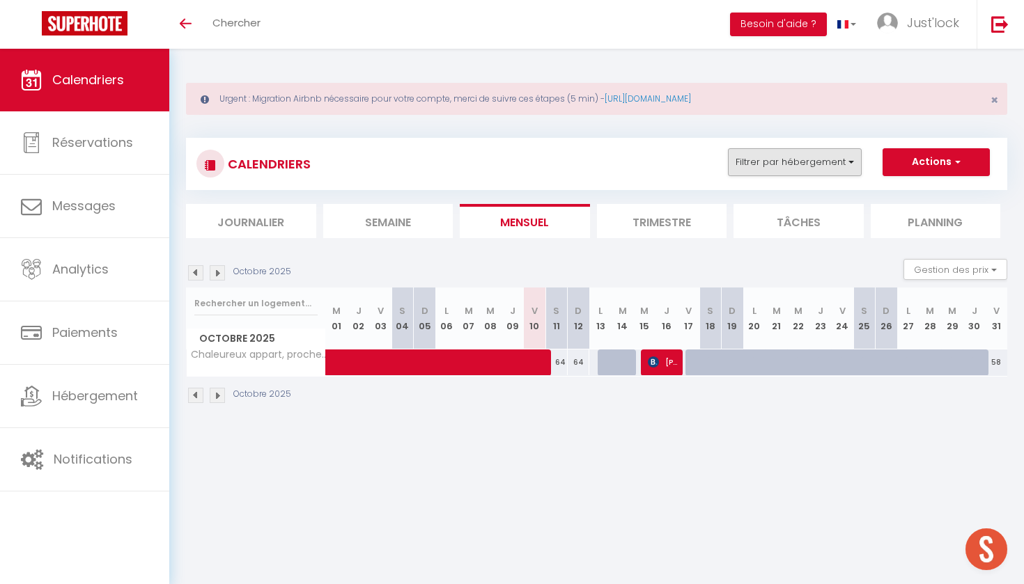
click at [810, 162] on button "Filtrer par hébergement" at bounding box center [795, 162] width 134 height 28
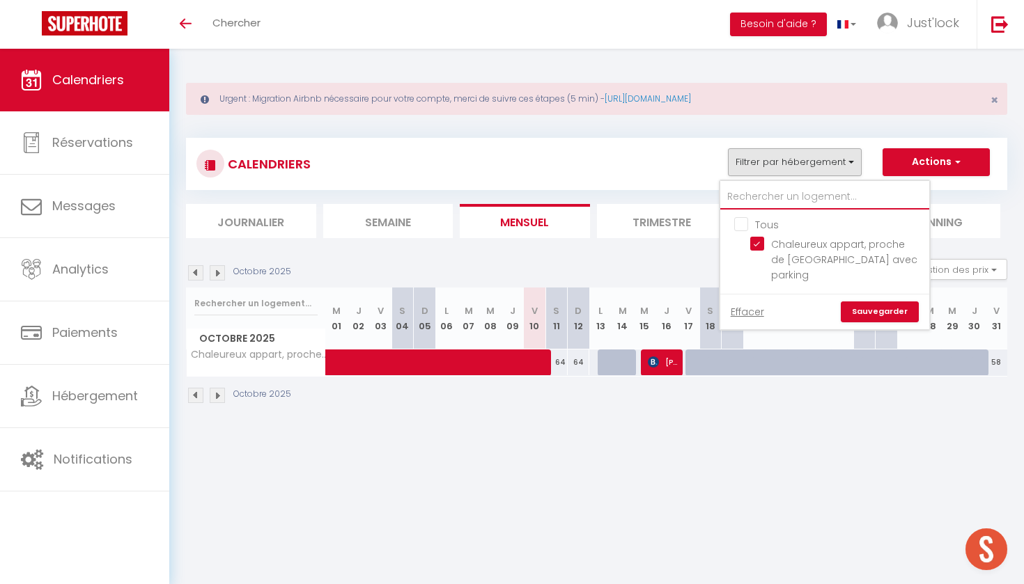
click at [774, 194] on input "text" at bounding box center [824, 197] width 209 height 25
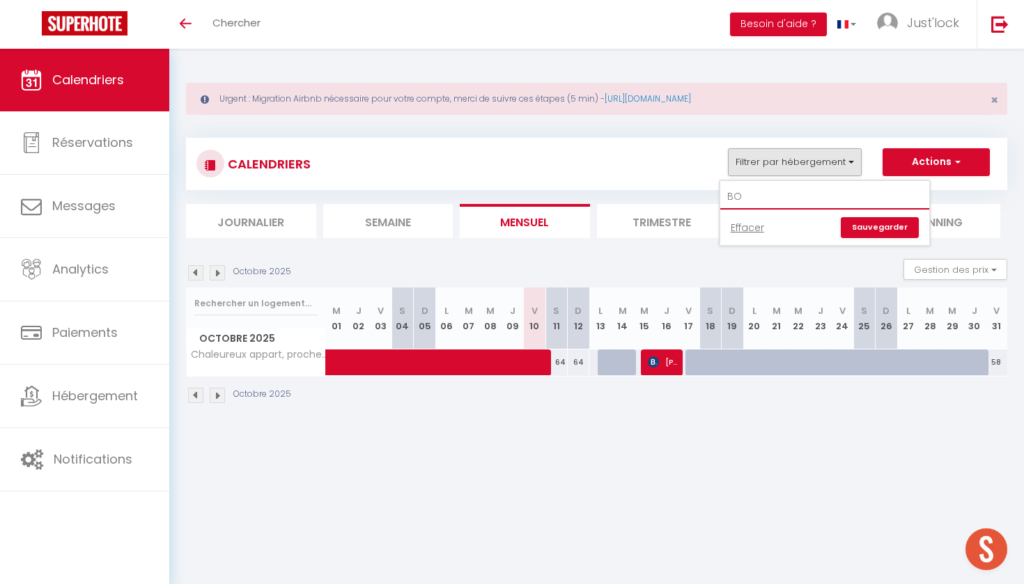
type input "B"
type input "b"
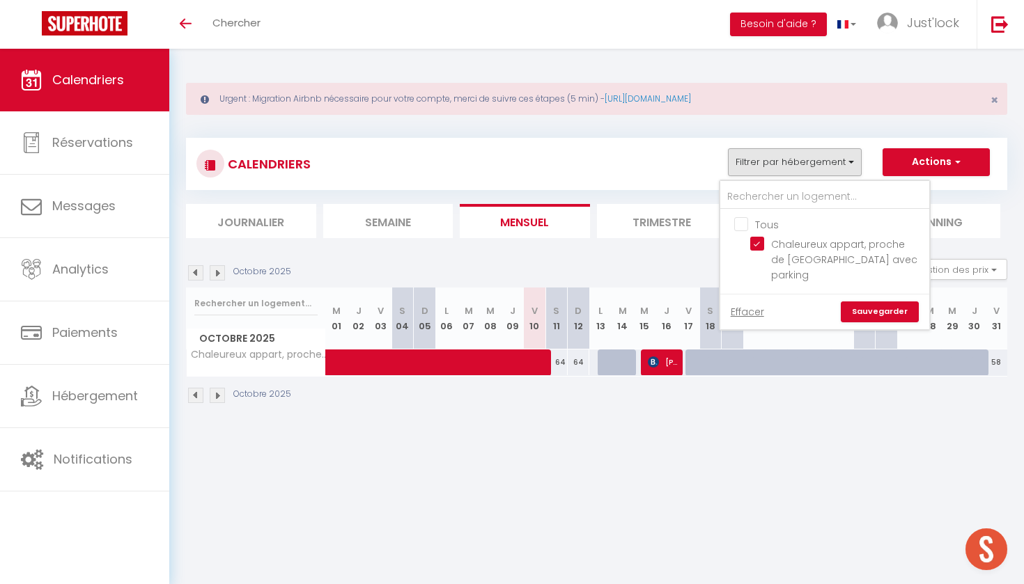
click at [740, 215] on ul "Tous Chaleureux appart, proche de La Loire avec parking" at bounding box center [824, 252] width 209 height 84
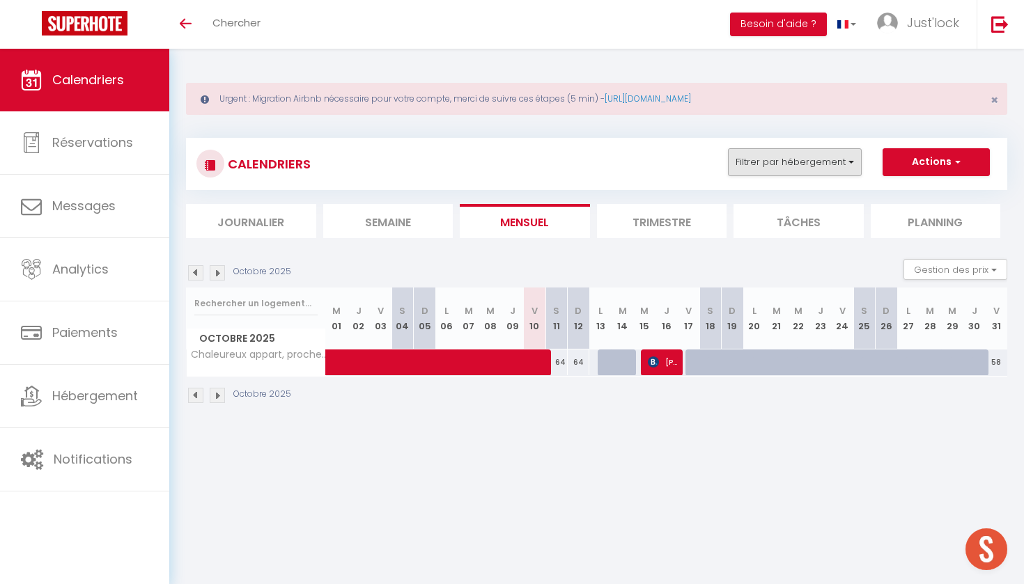
click at [757, 164] on button "Filtrer par hébergement" at bounding box center [795, 162] width 134 height 28
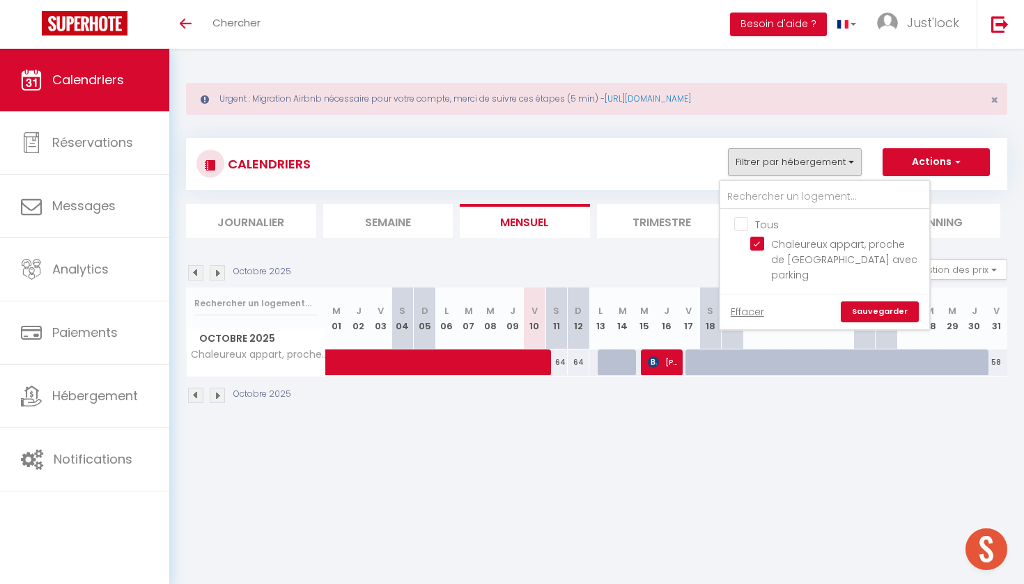
click at [742, 215] on ul "Tous Chaleureux appart, proche de La Loire avec parking" at bounding box center [824, 252] width 209 height 84
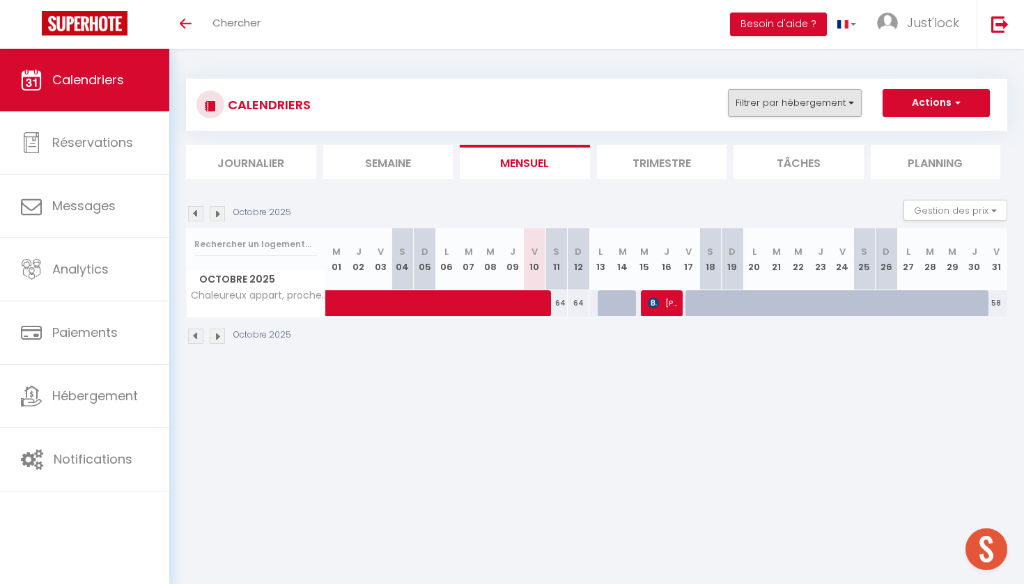
click at [768, 108] on button "Filtrer par hébergement" at bounding box center [795, 103] width 134 height 28
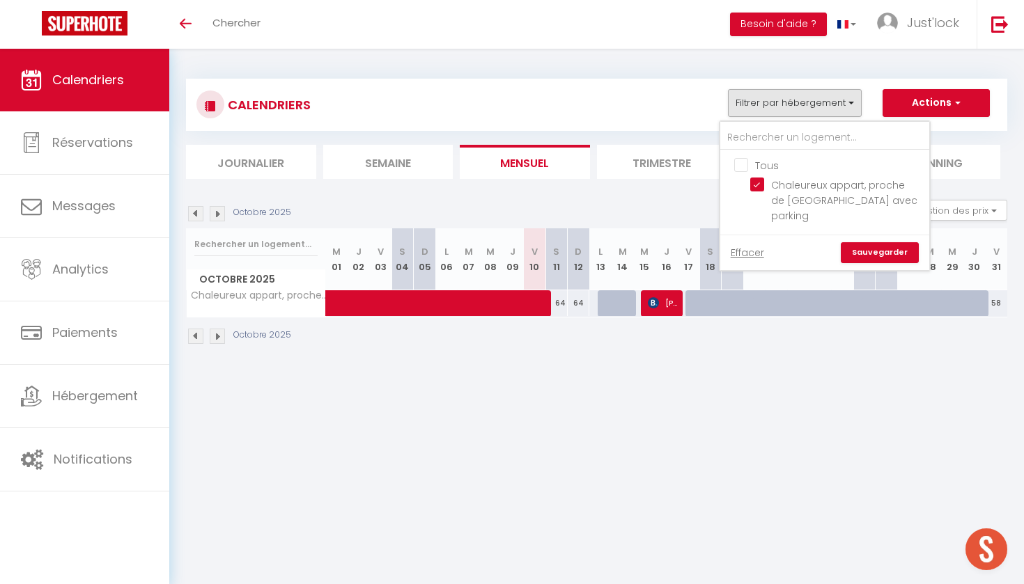
click at [741, 166] on input "Tous" at bounding box center [838, 164] width 209 height 14
checkbox input "true"
click at [876, 242] on link "Sauvegarder" at bounding box center [880, 252] width 78 height 21
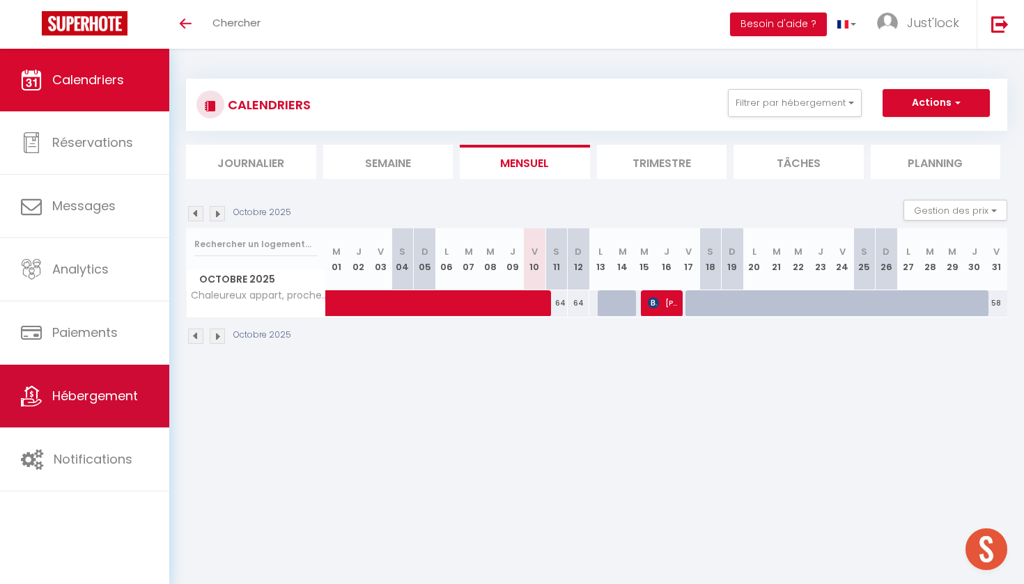
click at [88, 423] on link "Hébergement" at bounding box center [84, 396] width 169 height 63
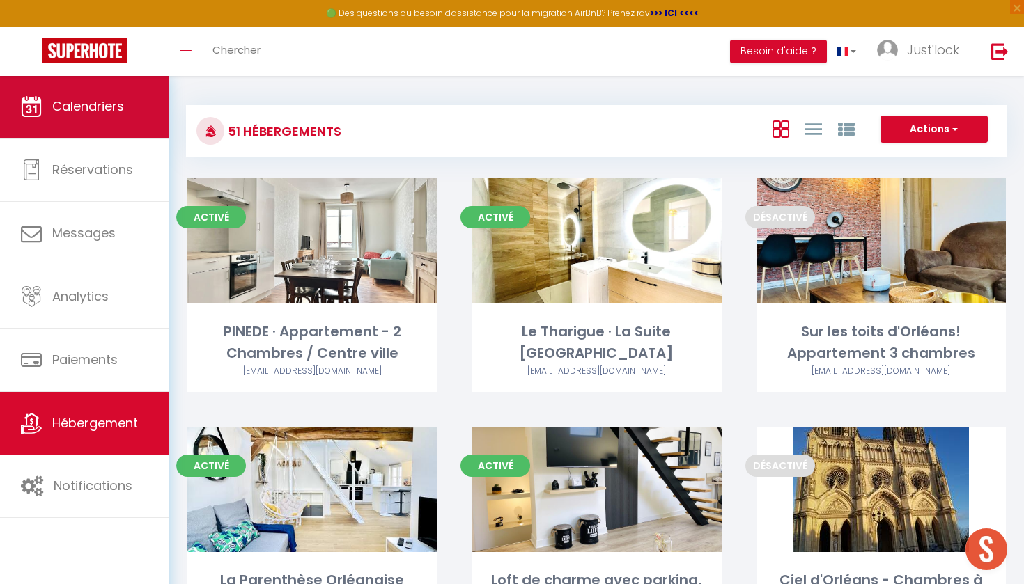
click at [109, 93] on link "Calendriers" at bounding box center [84, 106] width 169 height 63
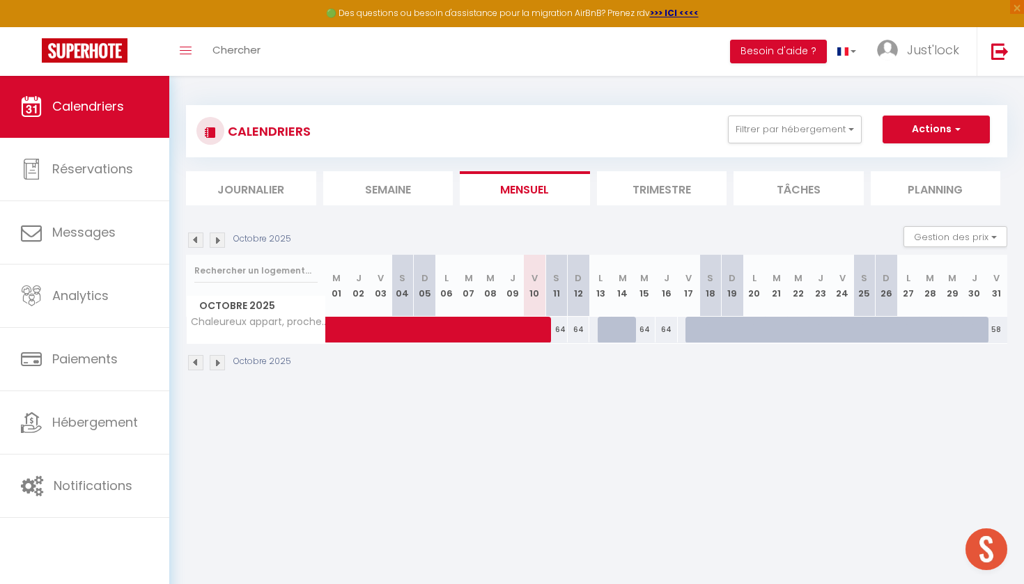
click at [637, 327] on span at bounding box center [501, 330] width 320 height 26
select select "OK"
select select "KO"
select select "0"
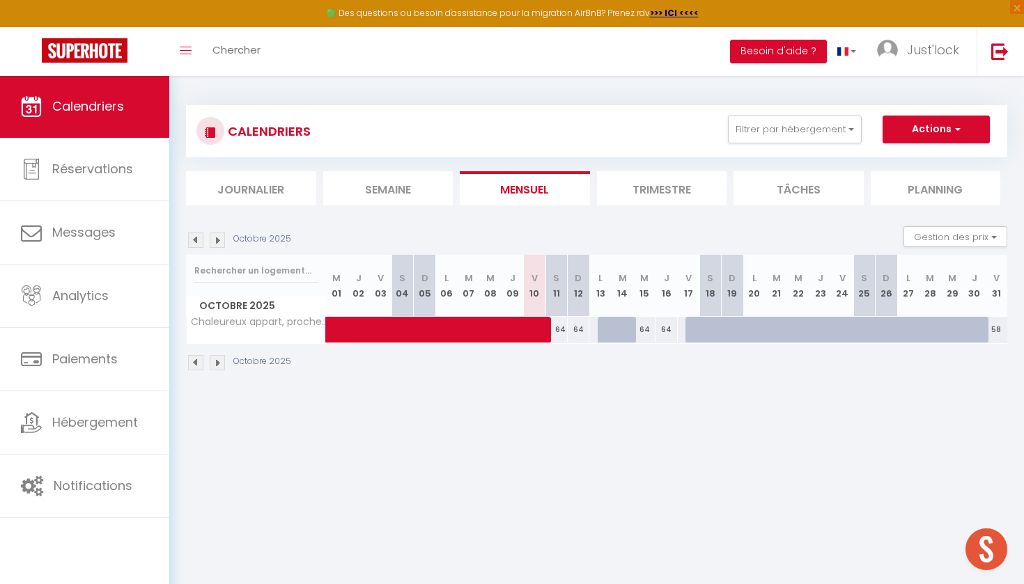
select select "1"
select select
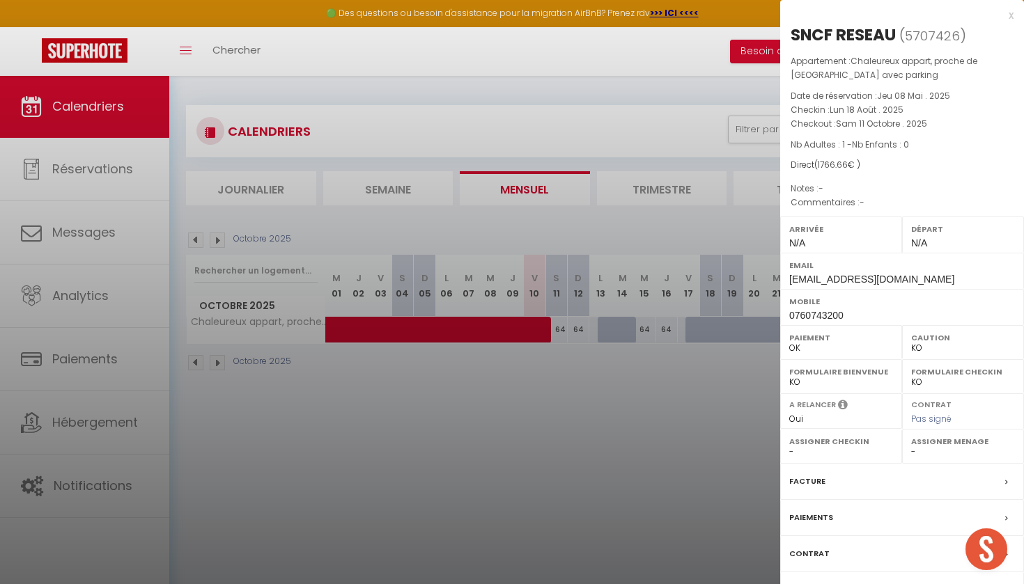
click at [662, 376] on div at bounding box center [512, 292] width 1024 height 584
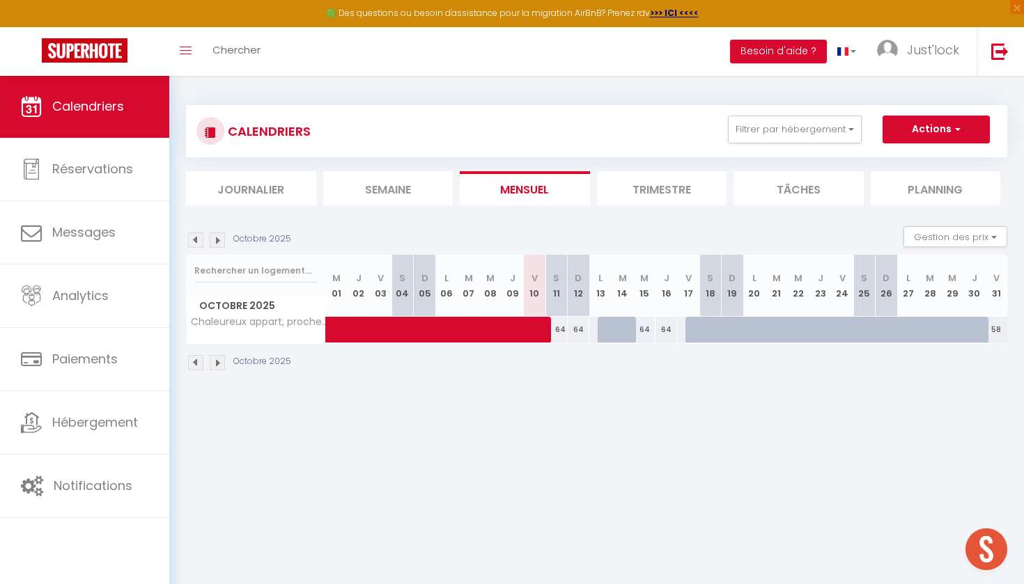
click at [667, 334] on div "64" at bounding box center [666, 330] width 22 height 26
type input "64"
type input "Jeu 16 Octobre 2025"
type input "Ven 17 Octobre 2025"
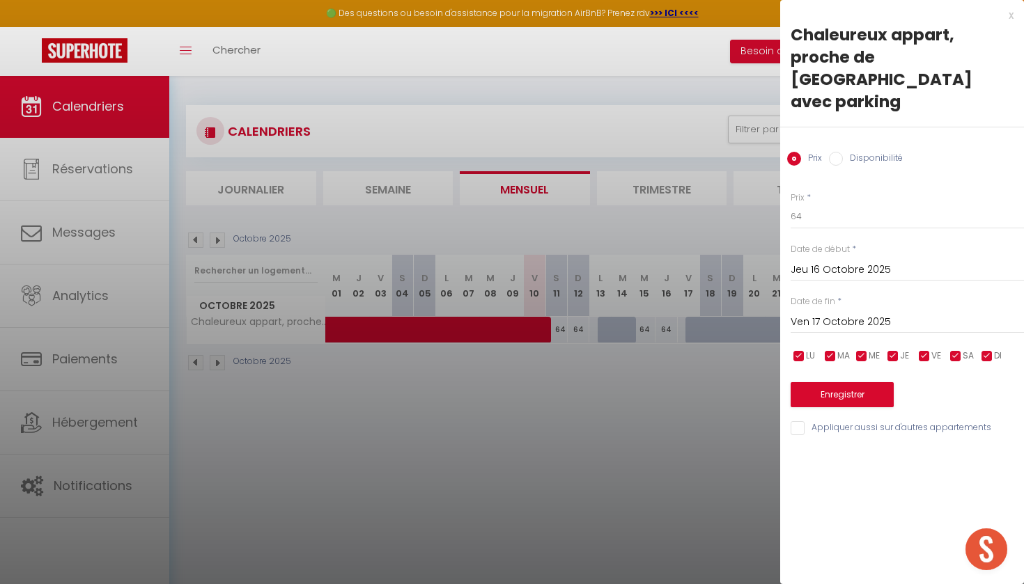
click at [822, 261] on input "Jeu 16 Octobre 2025" at bounding box center [906, 270] width 233 height 18
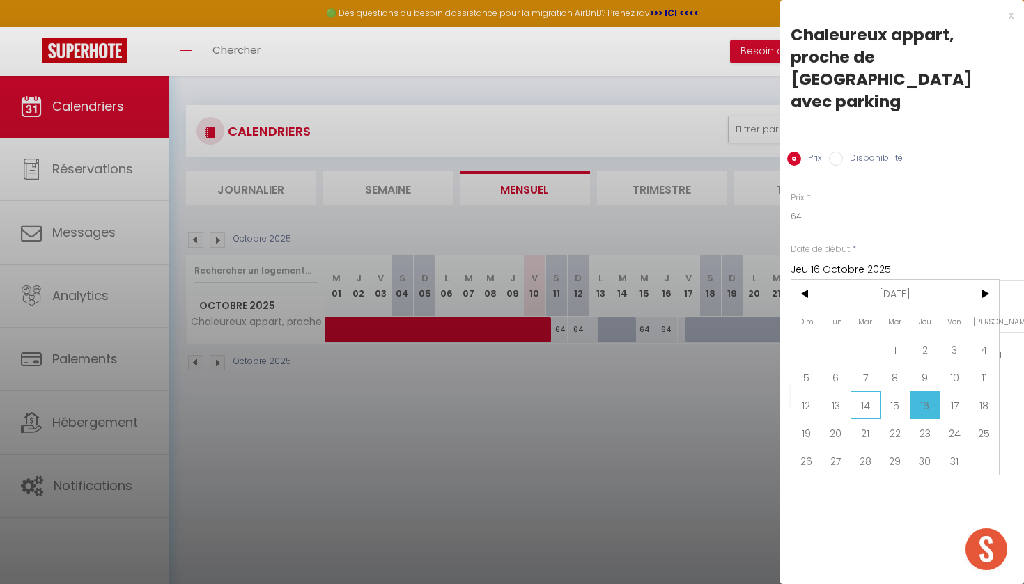
click at [867, 391] on span "14" at bounding box center [865, 405] width 30 height 28
type input "[DATE]"
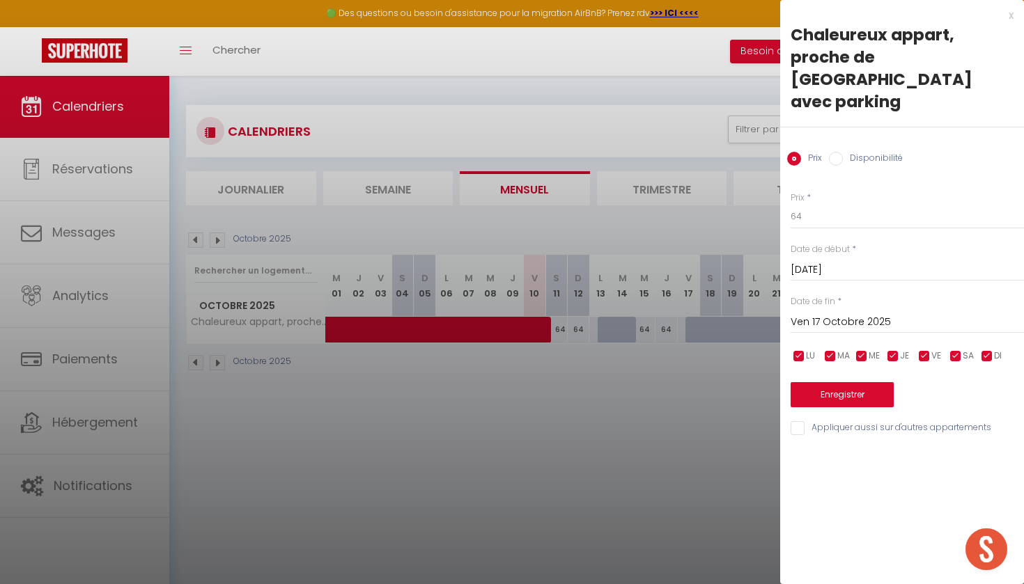
click at [841, 313] on input "Ven 17 Octobre 2025" at bounding box center [906, 322] width 233 height 18
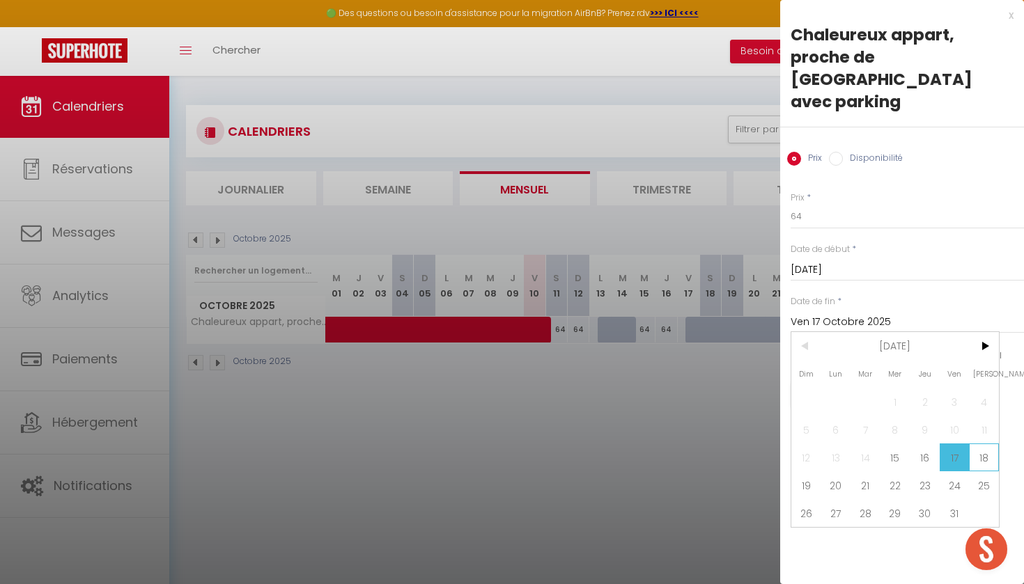
click at [982, 444] on span "18" at bounding box center [984, 458] width 30 height 28
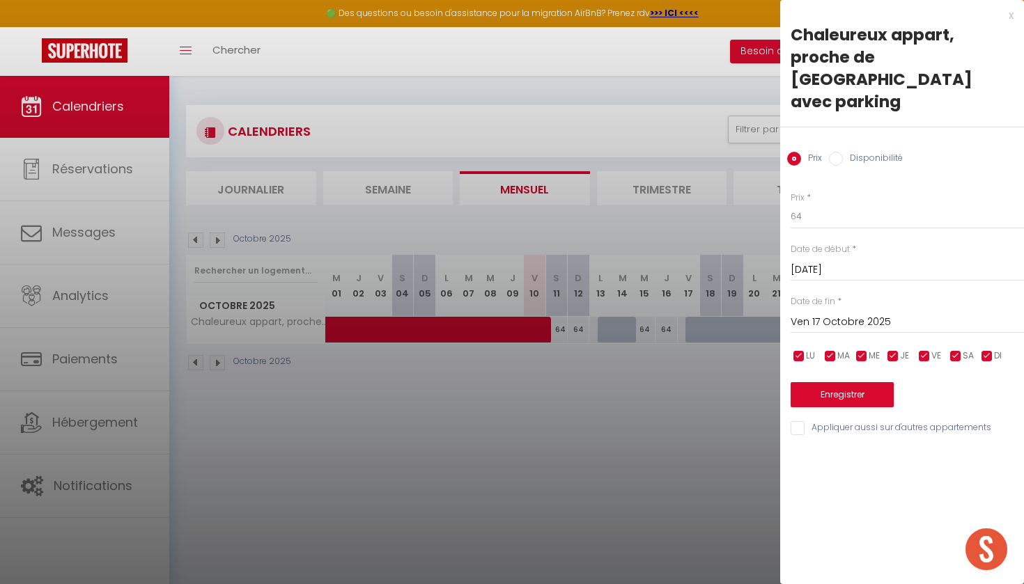
type input "Sam 18 Octobre 2025"
click at [862, 382] on button "Enregistrer" at bounding box center [841, 394] width 103 height 25
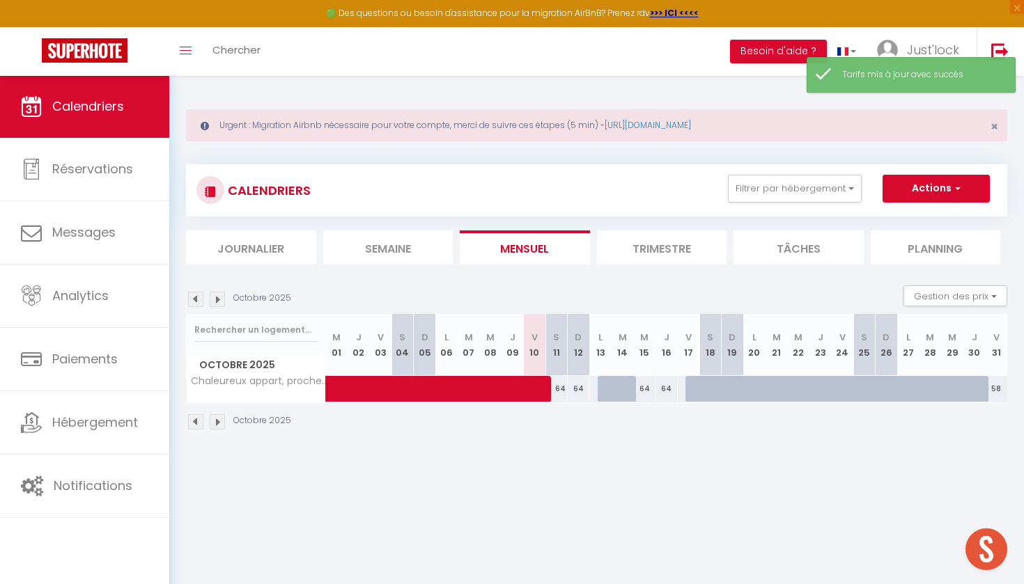
click at [666, 387] on div "64" at bounding box center [666, 389] width 22 height 26
type input "64"
type input "Jeu 16 Octobre 2025"
type input "Ven 17 Octobre 2025"
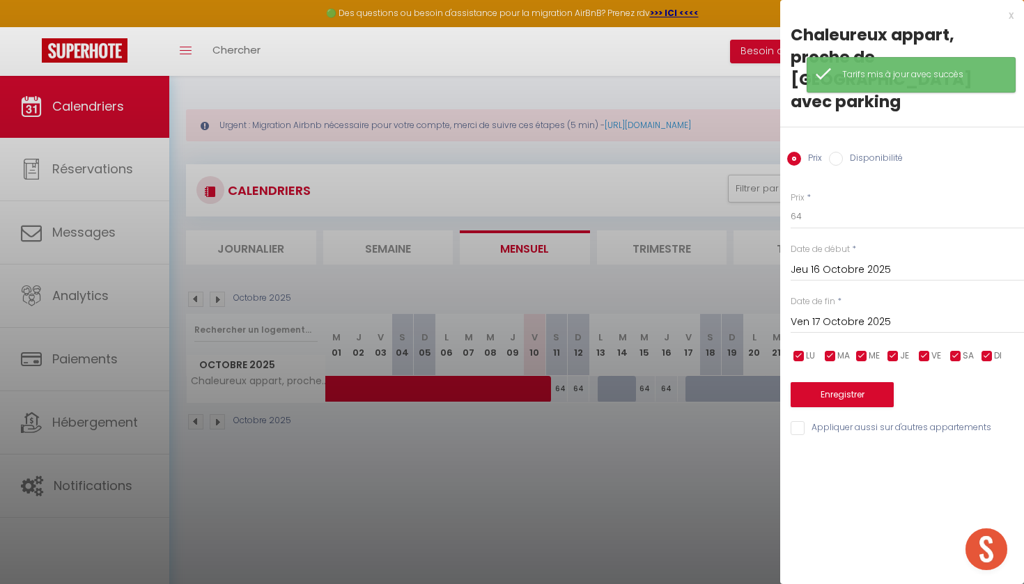
click at [855, 261] on input "Jeu 16 Octobre 2025" at bounding box center [906, 270] width 233 height 18
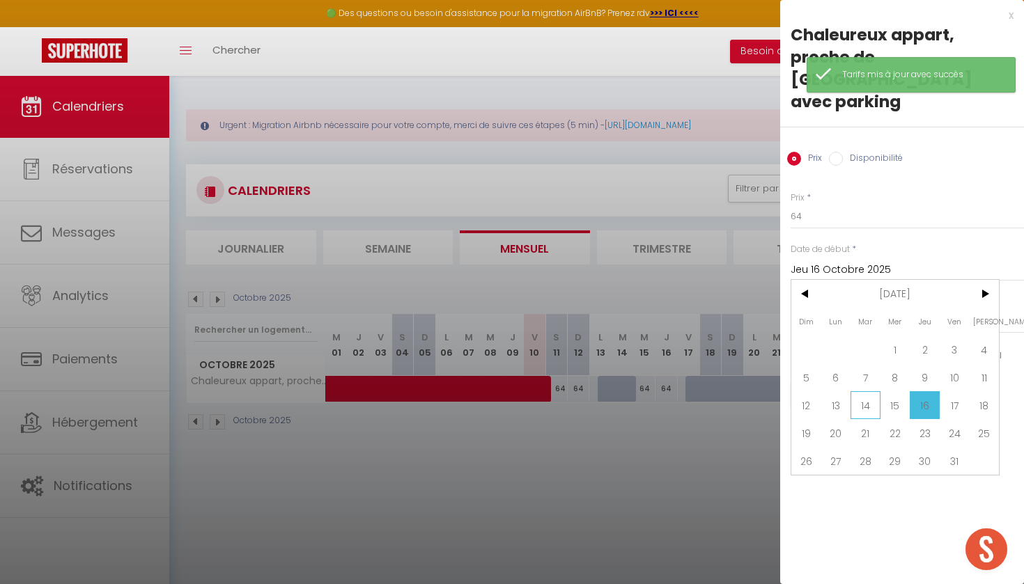
click at [854, 391] on span "14" at bounding box center [865, 405] width 30 height 28
type input "[DATE]"
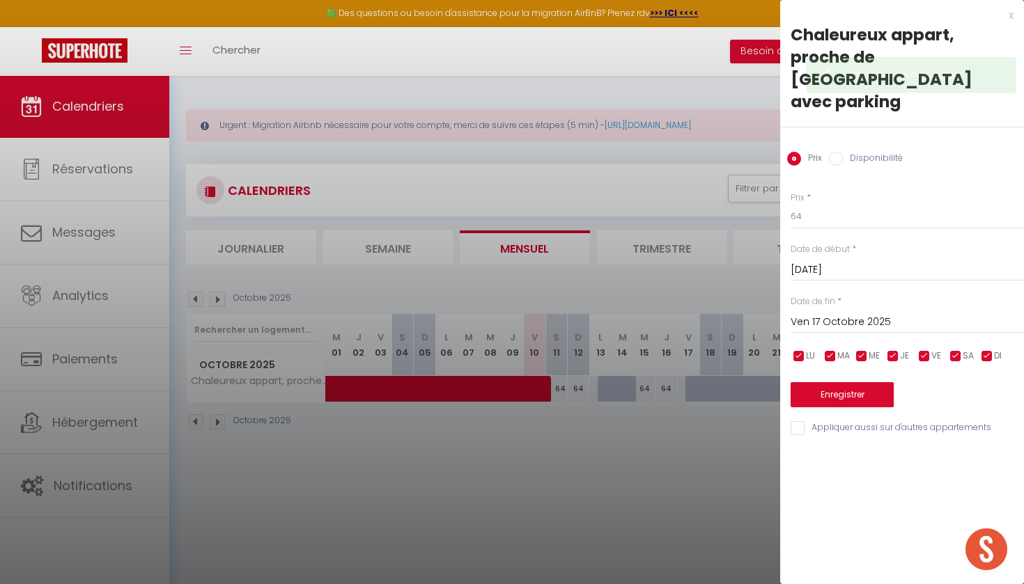
click at [836, 313] on input "Ven 17 Octobre 2025" at bounding box center [906, 322] width 233 height 18
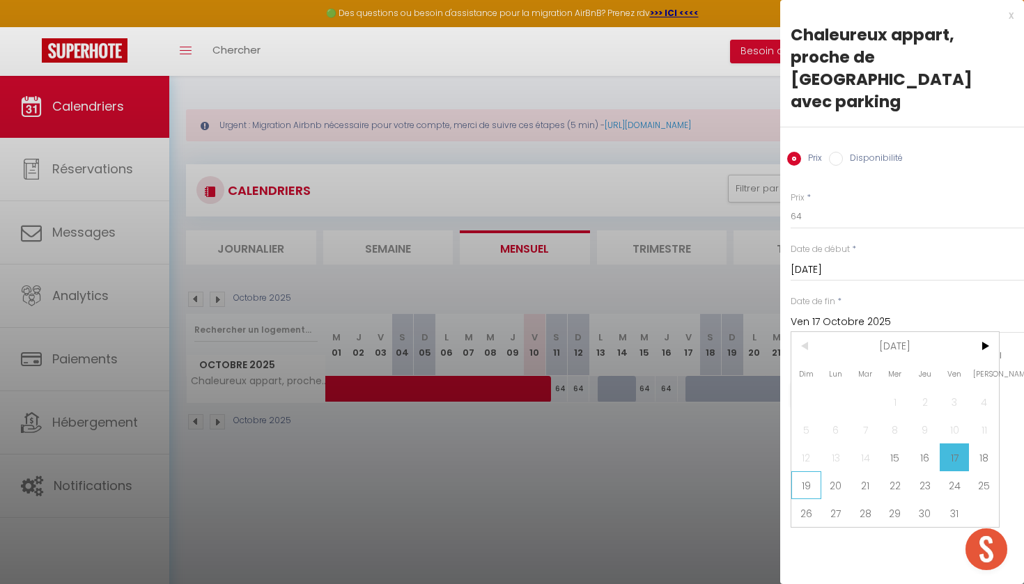
click at [816, 471] on span "19" at bounding box center [806, 485] width 30 height 28
type input "Dim 19 Octobre 2025"
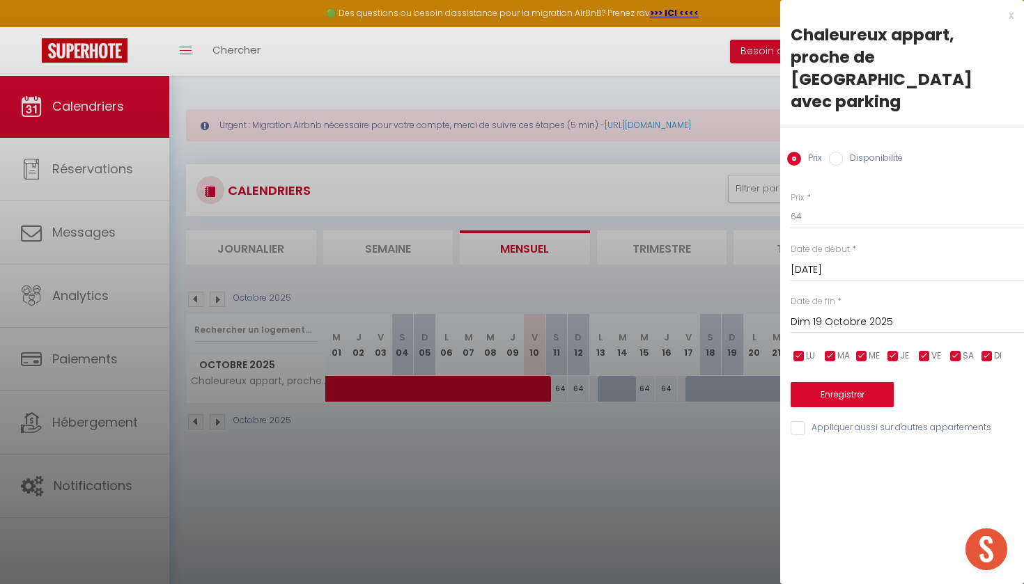
click at [874, 152] on label "Disponibilité" at bounding box center [873, 159] width 60 height 15
click at [843, 152] on input "Disponibilité" at bounding box center [836, 159] width 14 height 14
radio input "true"
radio input "false"
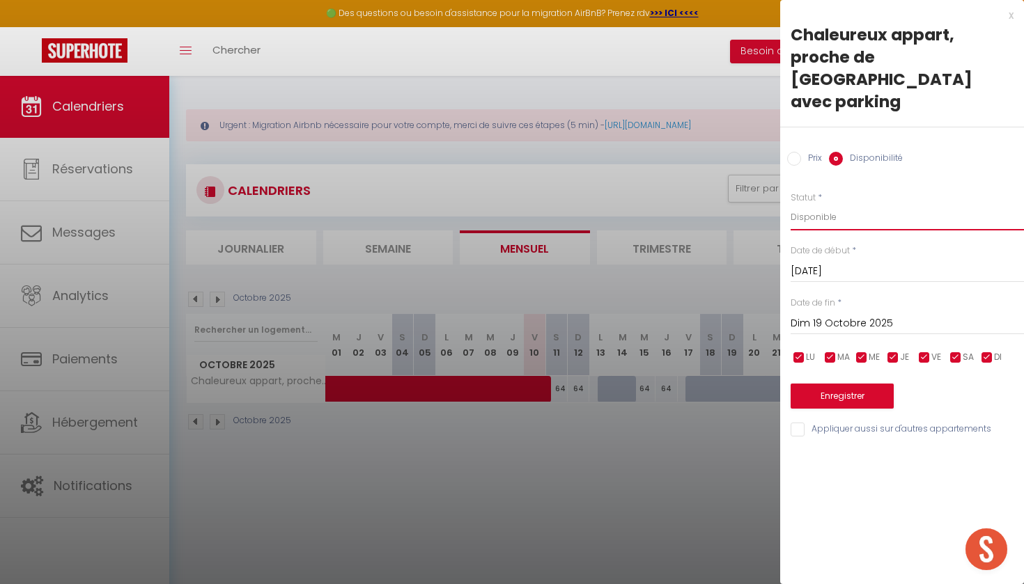
select select "0"
click at [852, 384] on button "Enregistrer" at bounding box center [841, 396] width 103 height 25
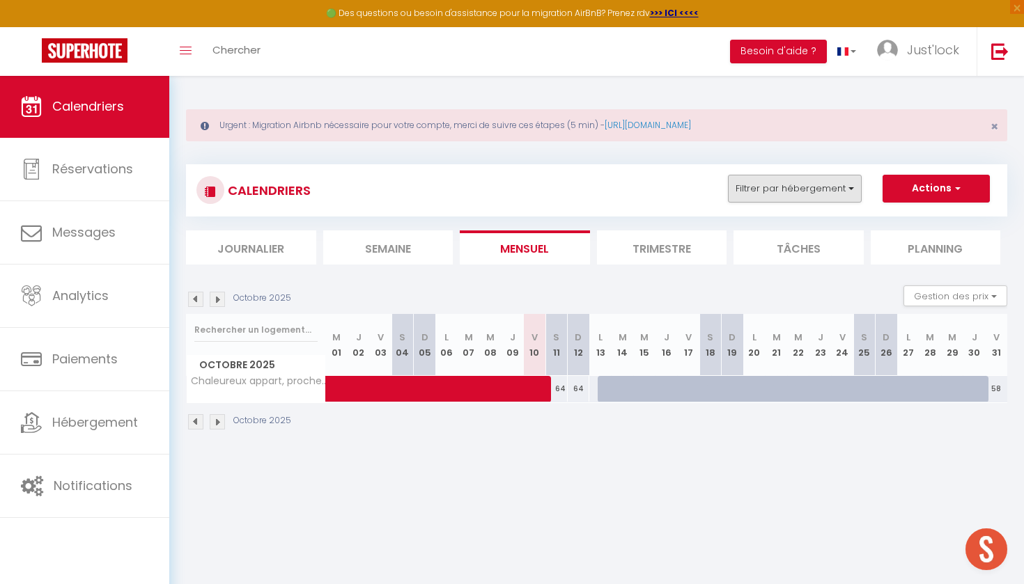
click at [763, 178] on button "Filtrer par hébergement" at bounding box center [795, 189] width 134 height 28
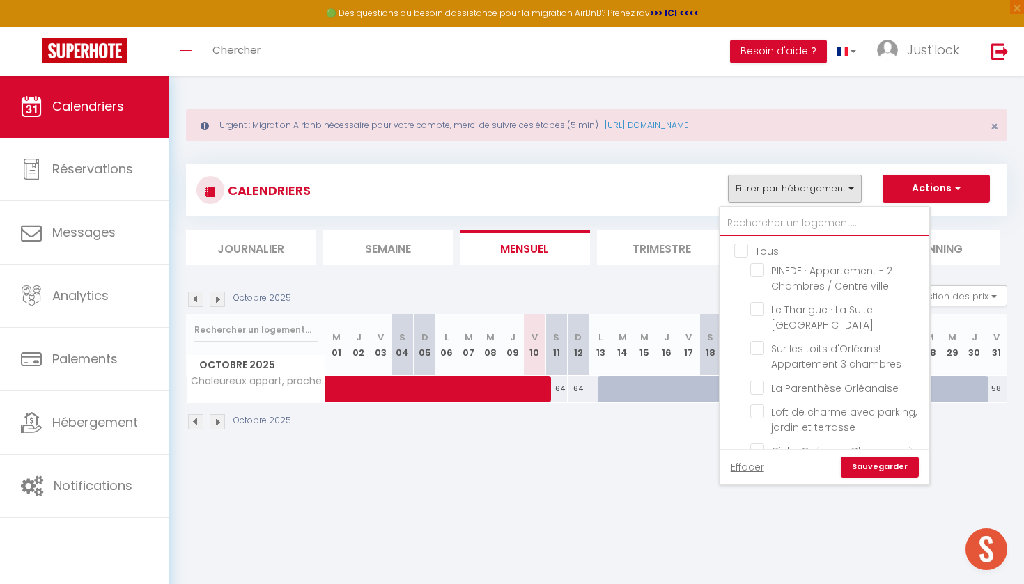
click at [760, 224] on input "text" at bounding box center [824, 223] width 209 height 25
type input "b"
checkbox input "false"
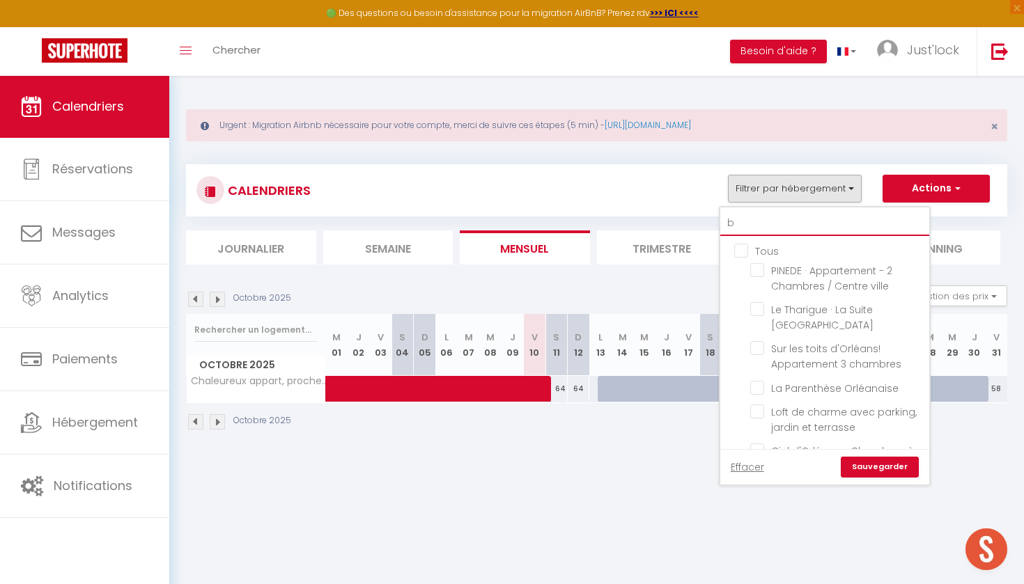
checkbox input "false"
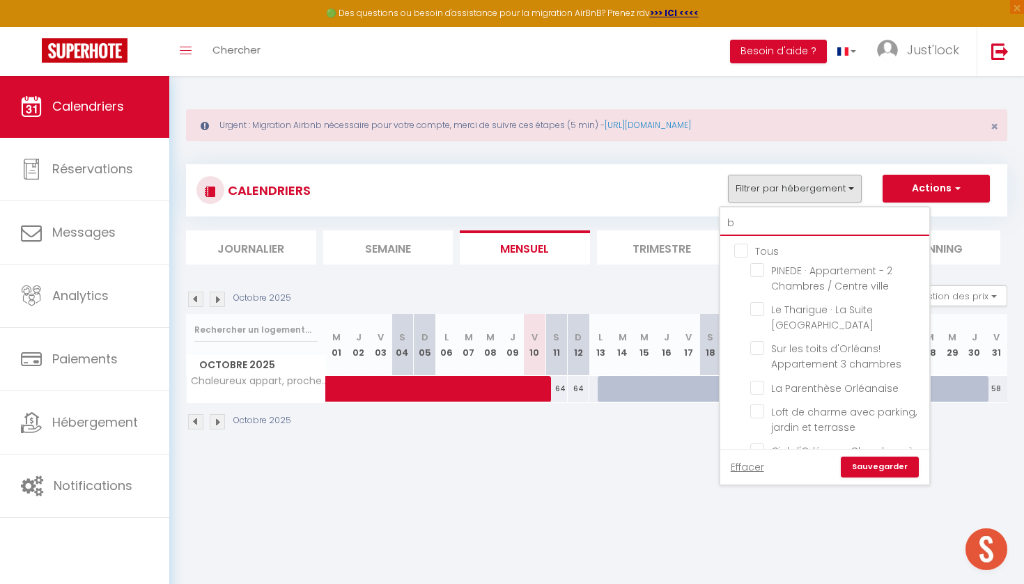
checkbox input "false"
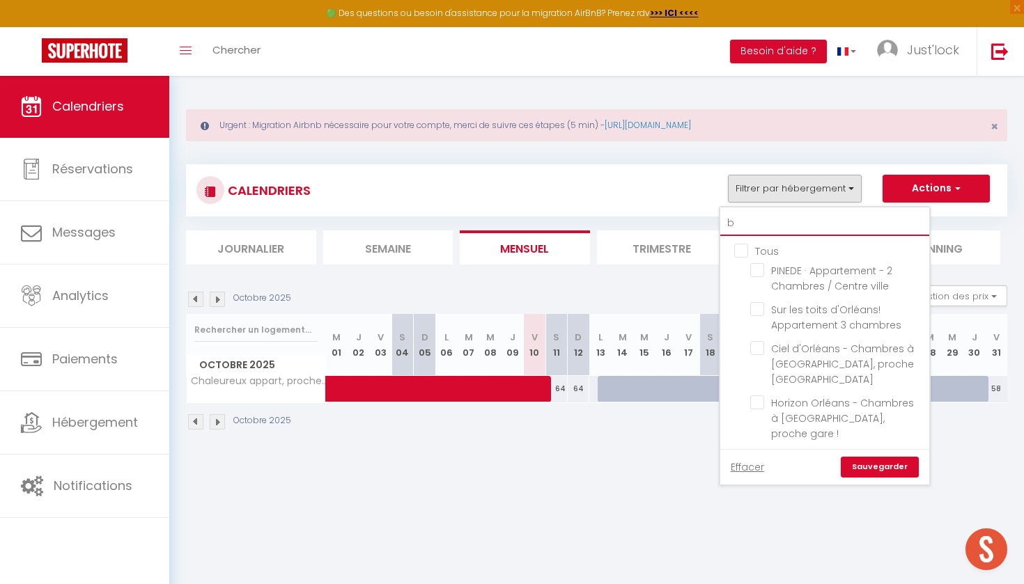
type input "bo"
checkbox input "false"
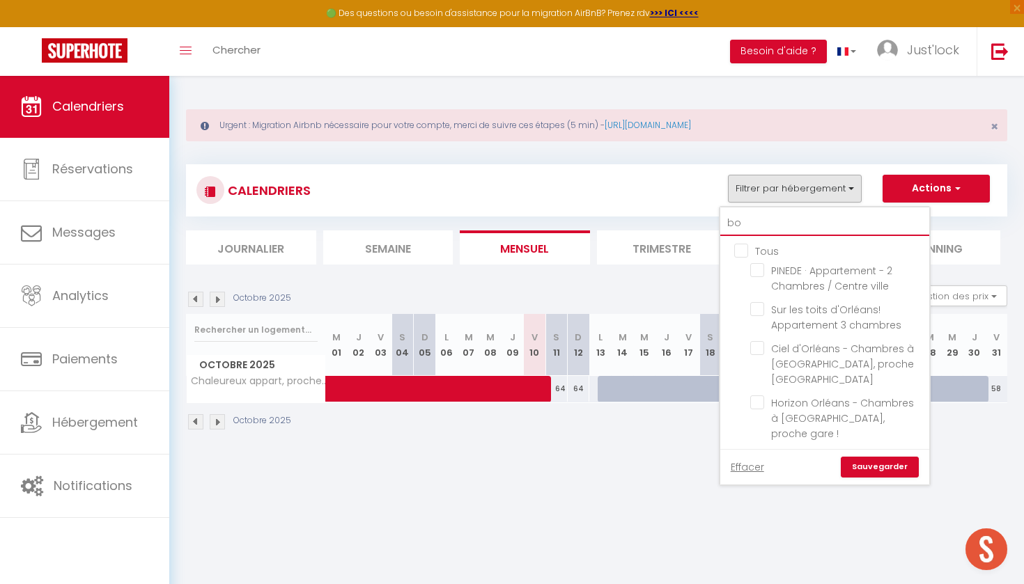
checkbox input "false"
type input "bon"
checkbox input "false"
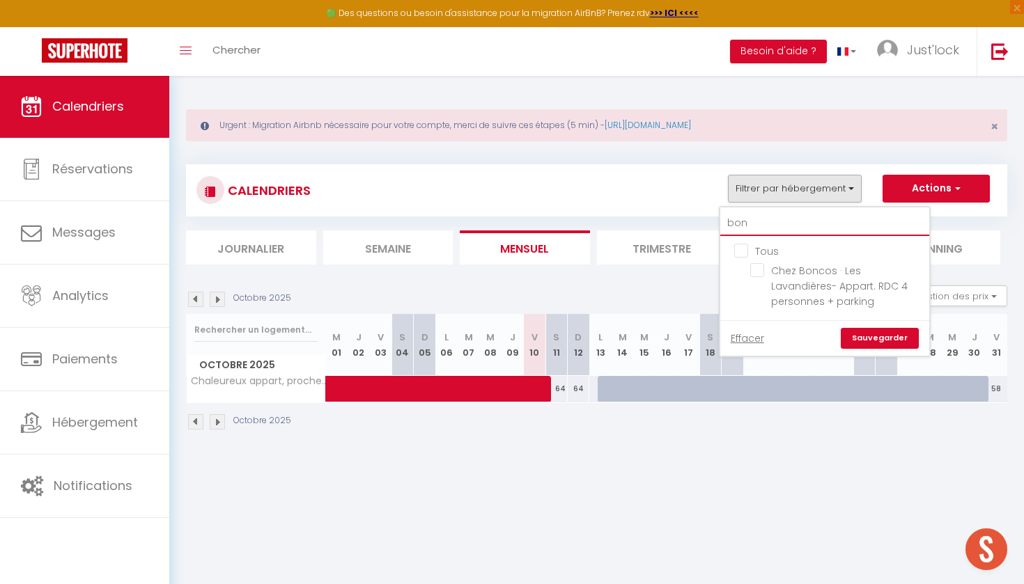
type input "bonc"
checkbox input "false"
type input "bonco"
checkbox input "false"
drag, startPoint x: 774, startPoint y: 235, endPoint x: 760, endPoint y: 270, distance: 37.8
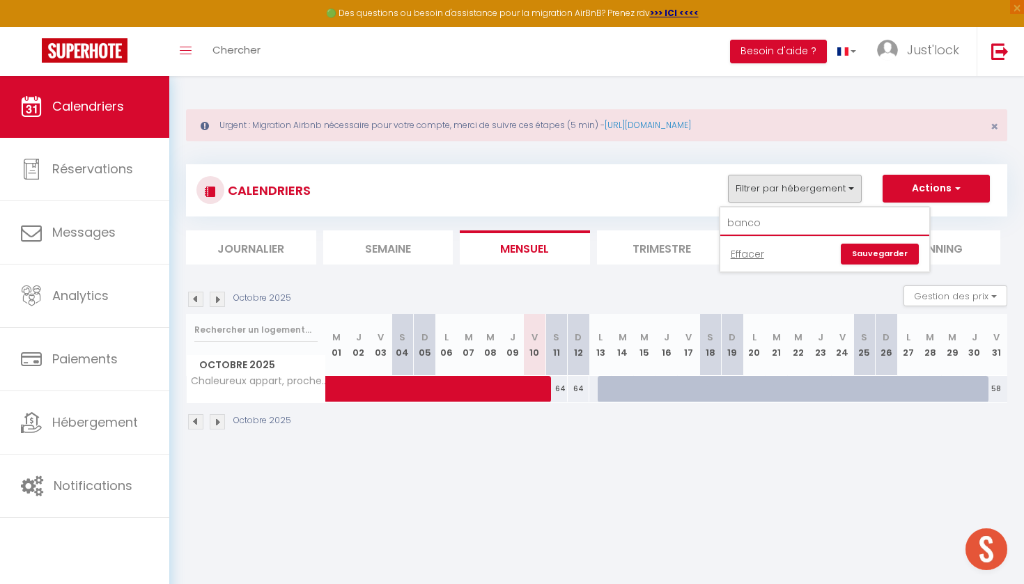
click at [781, 230] on input "banco" at bounding box center [824, 223] width 209 height 25
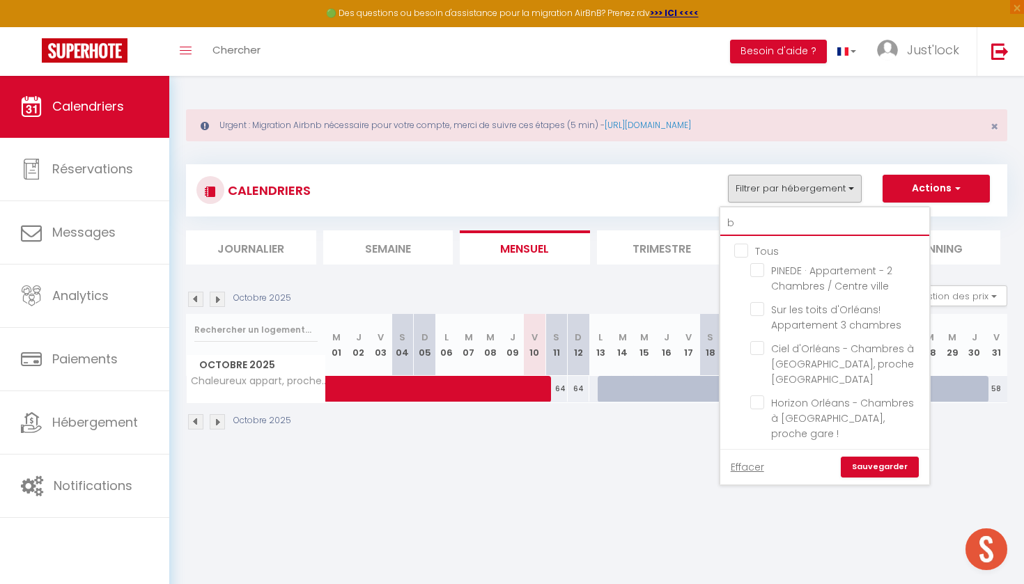
type input "bo"
checkbox input "false"
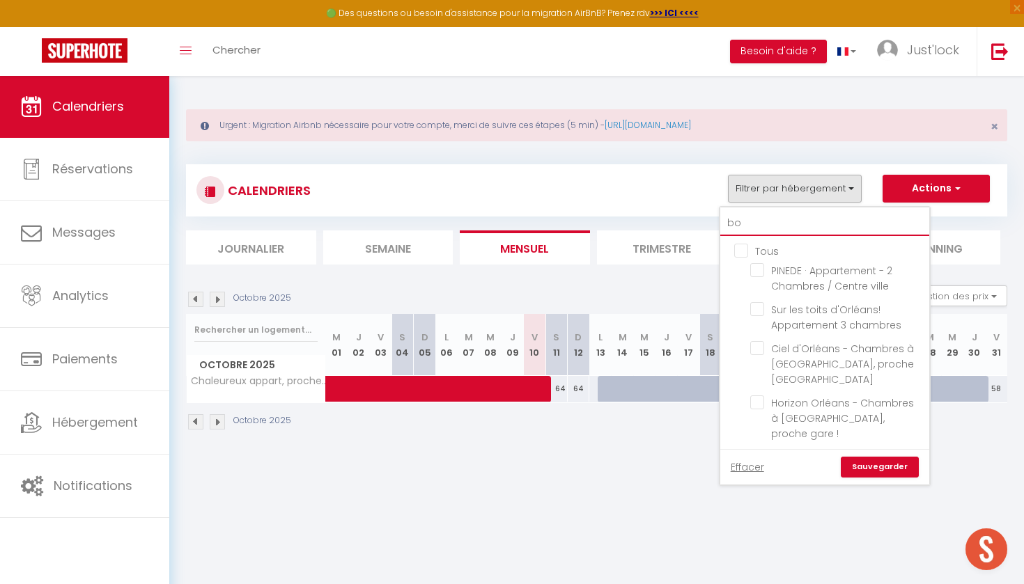
checkbox input "false"
type input "bon"
checkbox input "false"
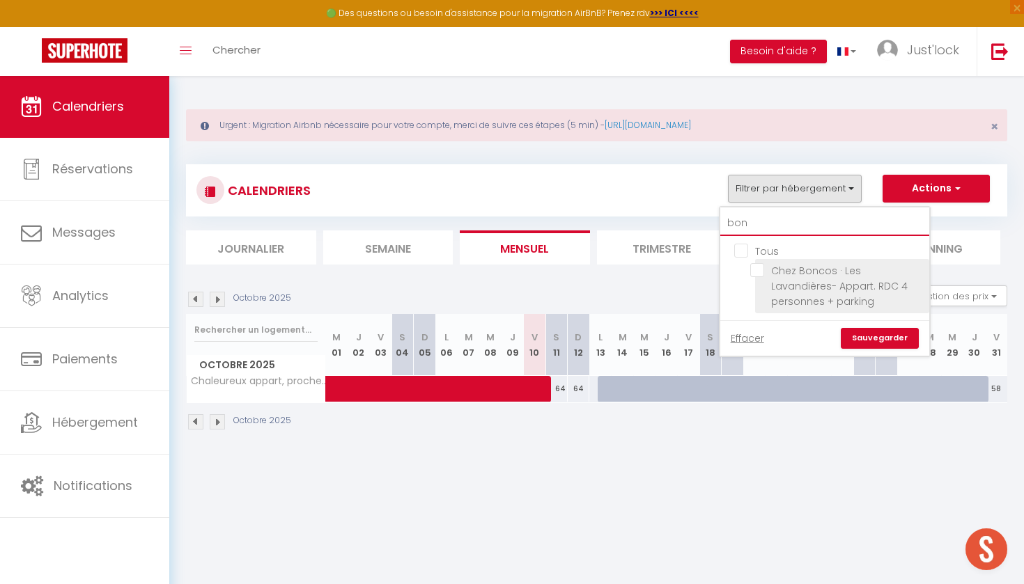
type input "bon"
click at [757, 273] on input "Chez Boncos · Les Lavandières- Appart. RDC 4 personnes + parking" at bounding box center [837, 270] width 174 height 14
checkbox input "true"
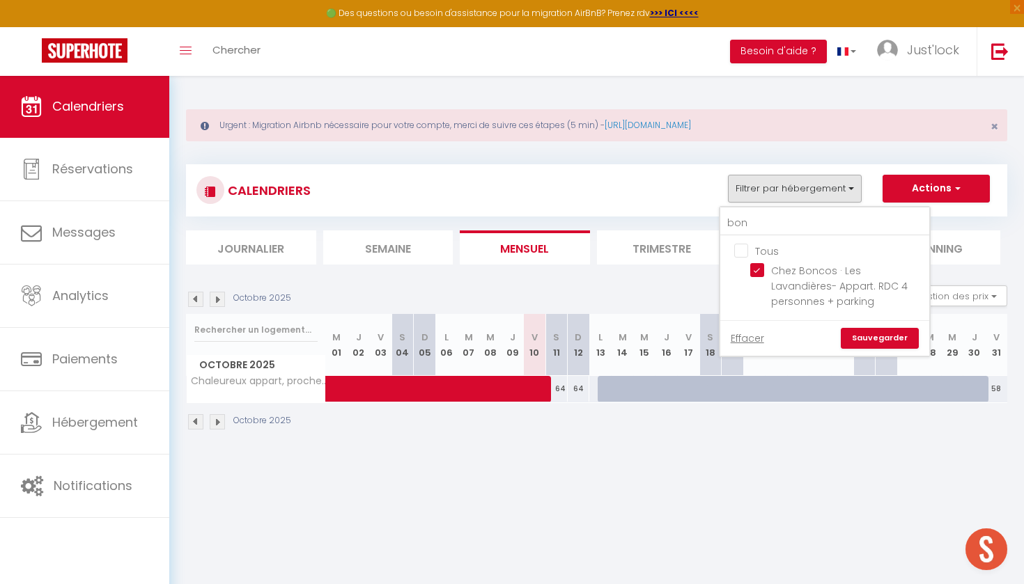
click at [864, 335] on link "Sauvegarder" at bounding box center [880, 338] width 78 height 21
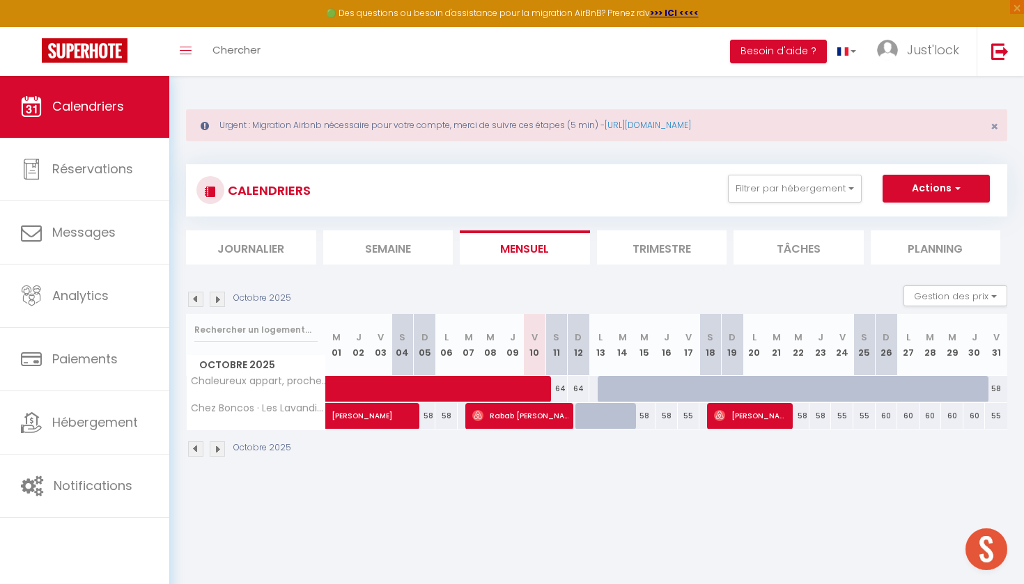
click at [644, 417] on div "58" at bounding box center [644, 416] width 22 height 26
select select "1"
type input "Mer 15 Octobre 2025"
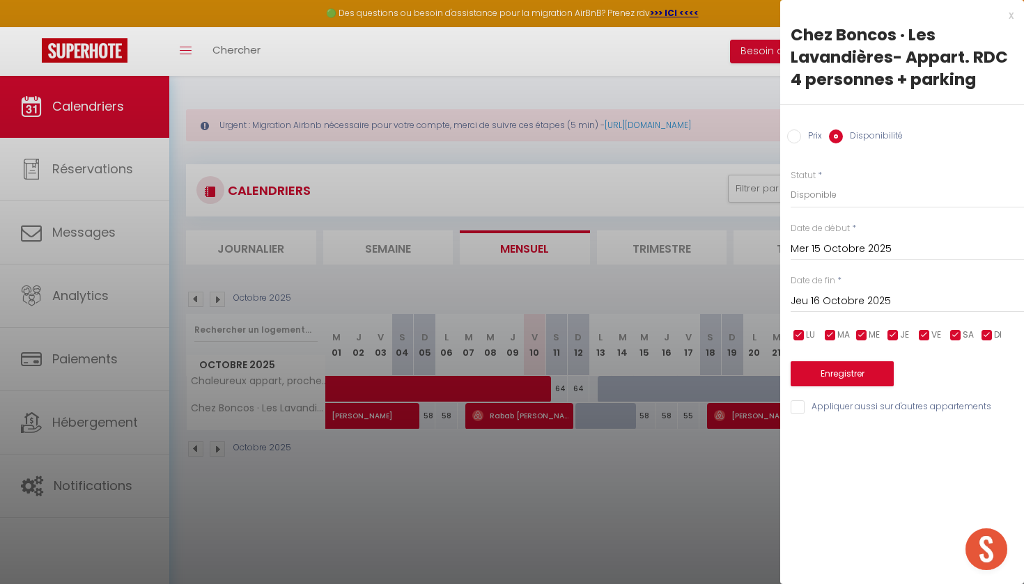
click at [874, 298] on input "Jeu 16 Octobre 2025" at bounding box center [906, 301] width 233 height 18
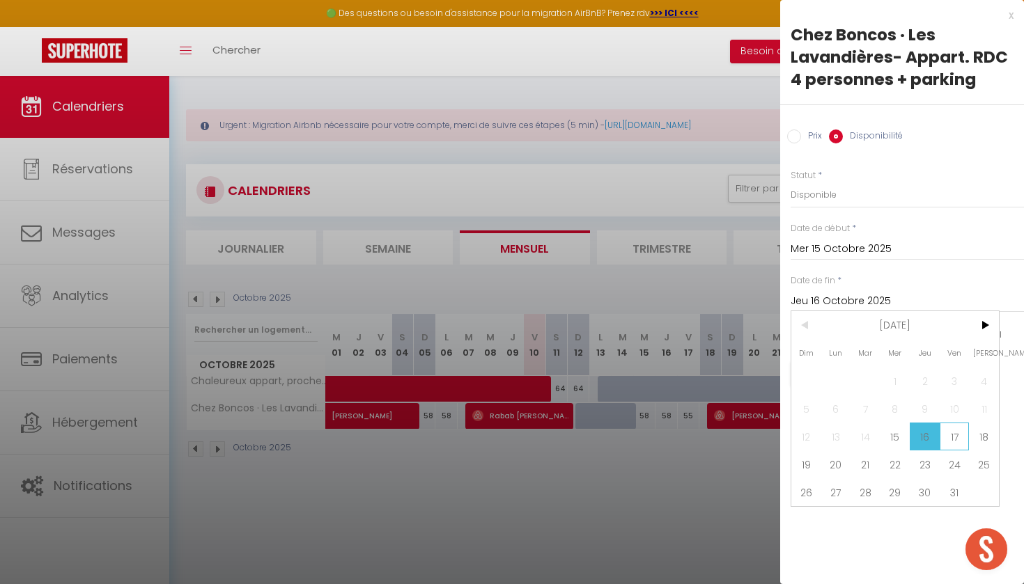
click at [961, 428] on span "17" at bounding box center [954, 437] width 30 height 28
type input "Ven 17 Octobre 2025"
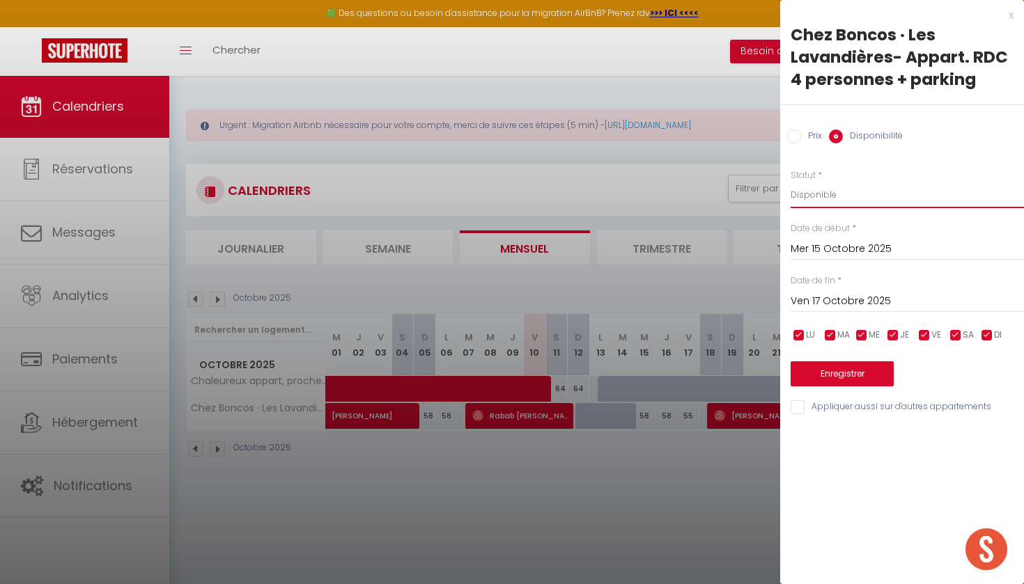
click at [841, 198] on select "Disponible Indisponible" at bounding box center [906, 195] width 233 height 26
select select "0"
click at [857, 377] on button "Enregistrer" at bounding box center [841, 373] width 103 height 25
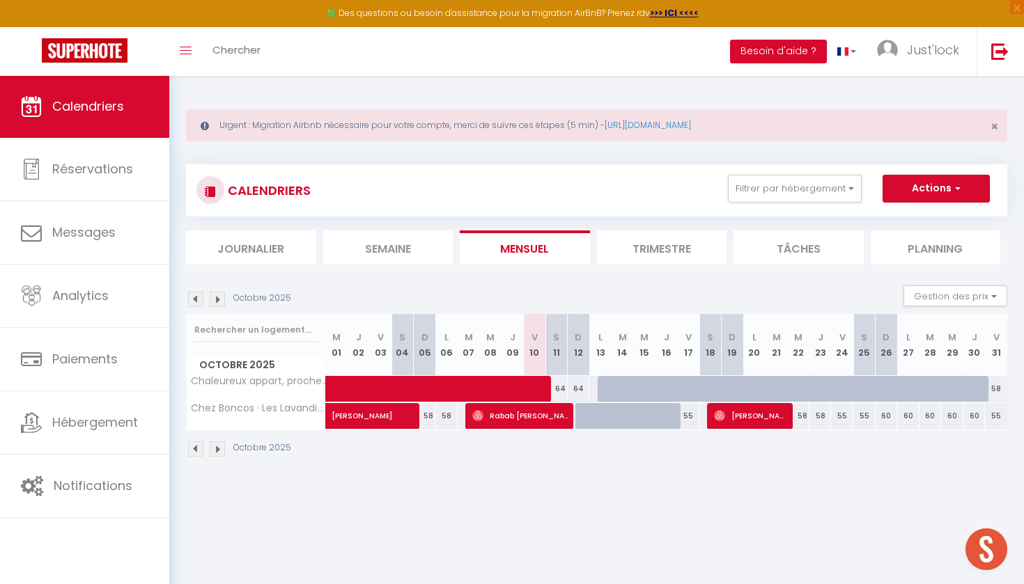
click at [669, 387] on div at bounding box center [674, 397] width 22 height 26
select select "1"
type input "Jeu 16 Octobre 2025"
type input "Ven 17 Octobre 2025"
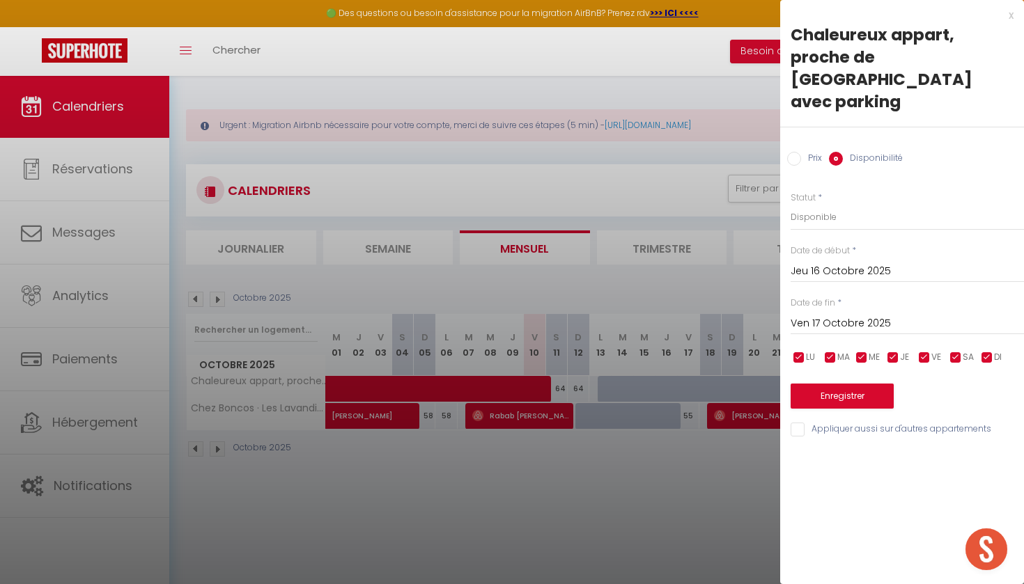
click at [849, 263] on input "Jeu 16 Octobre 2025" at bounding box center [906, 272] width 233 height 18
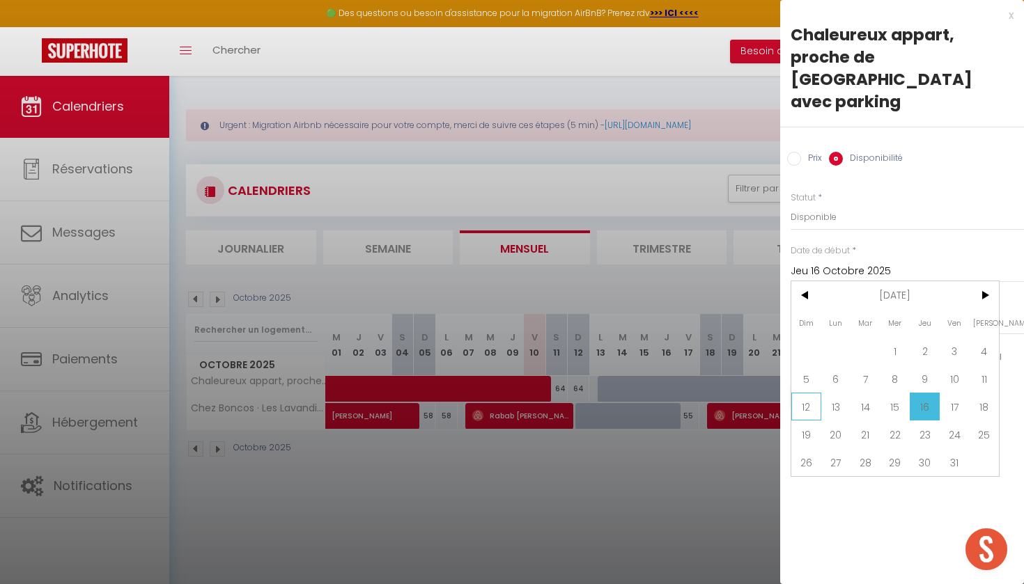
click at [803, 393] on span "12" at bounding box center [806, 407] width 30 height 28
type input "Dim 12 Octobre 2025"
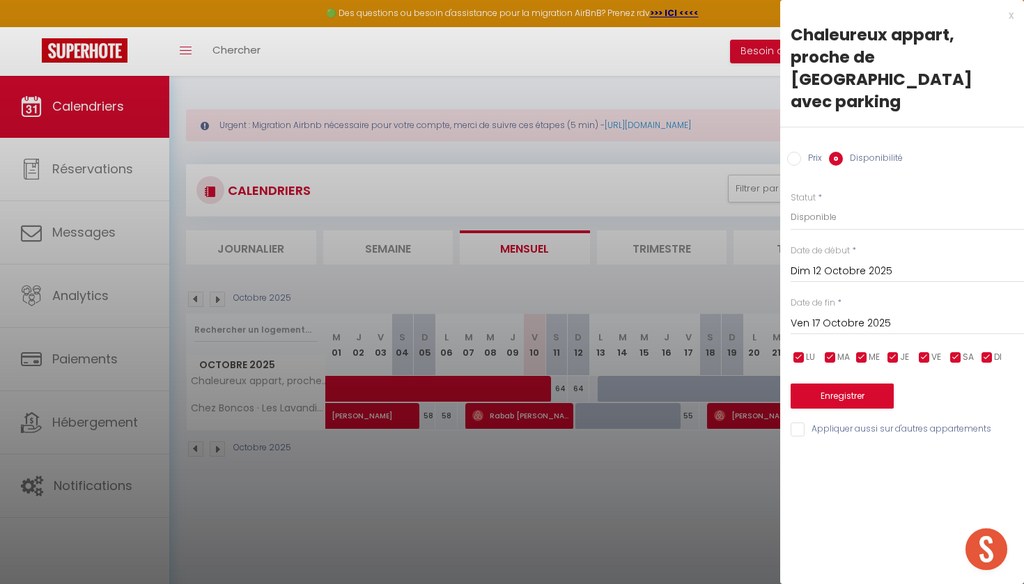
click at [853, 315] on input "Ven 17 Octobre 2025" at bounding box center [906, 324] width 233 height 18
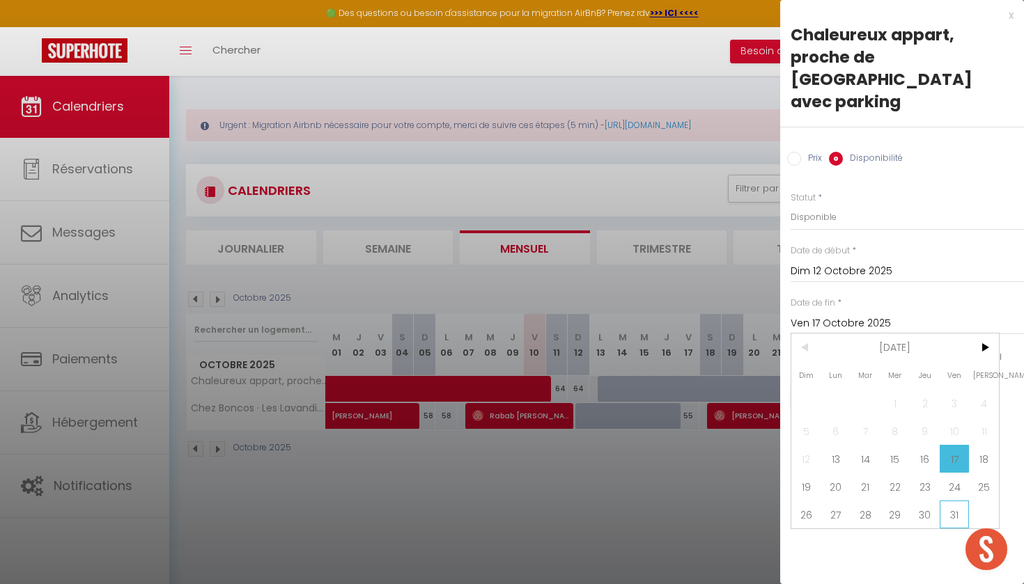
click at [947, 501] on span "31" at bounding box center [954, 515] width 30 height 28
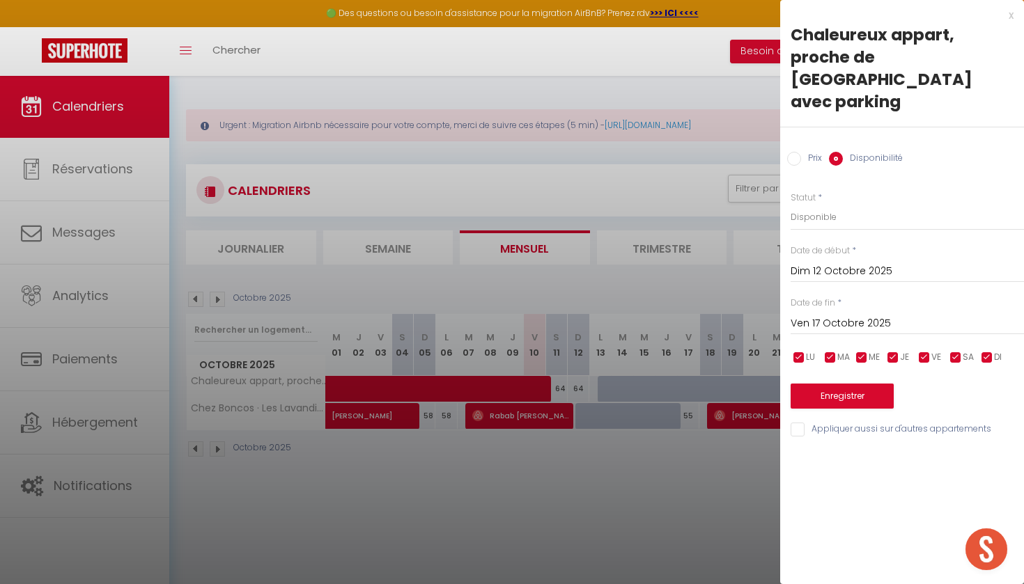
type input "Ven 31 Octobre 2025"
click at [832, 384] on button "Enregistrer" at bounding box center [841, 396] width 103 height 25
